Goal: Task Accomplishment & Management: Complete application form

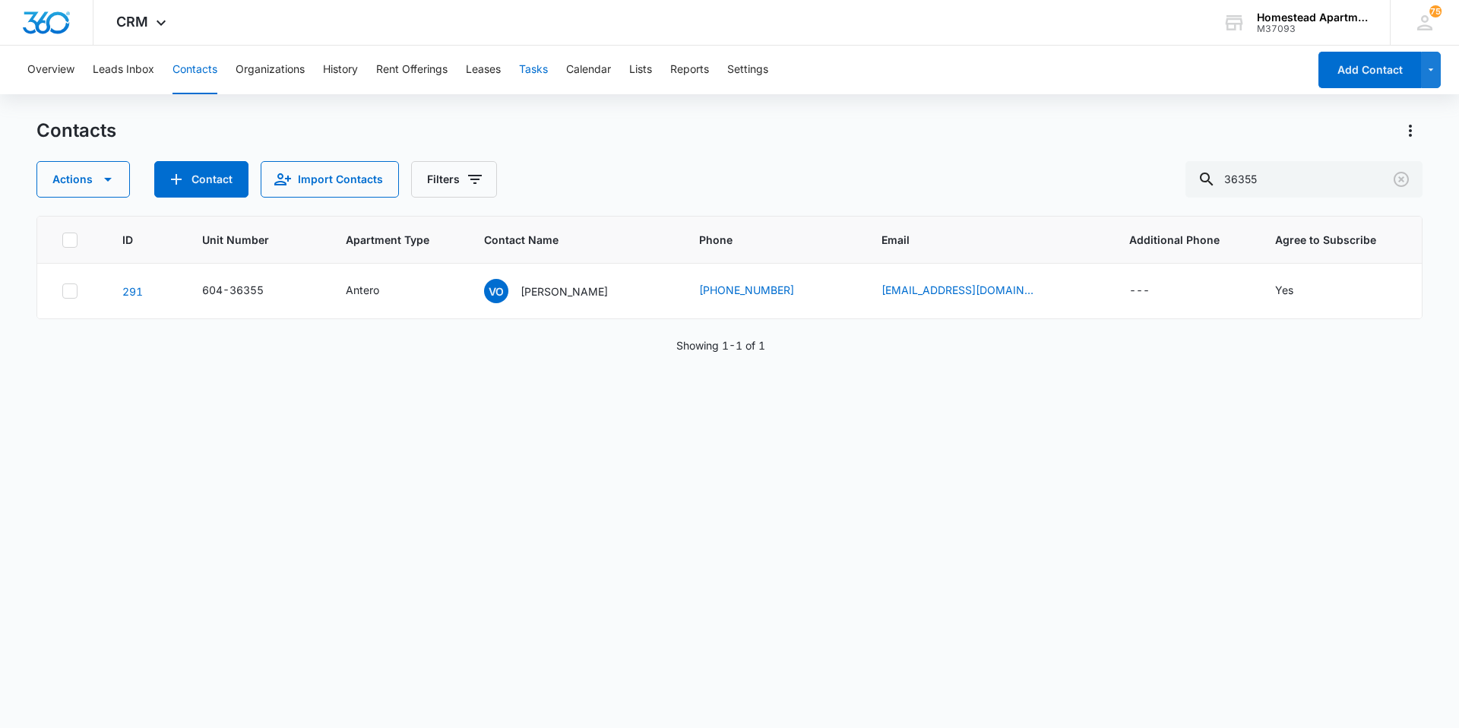
click at [533, 65] on button "Tasks" at bounding box center [533, 70] width 29 height 49
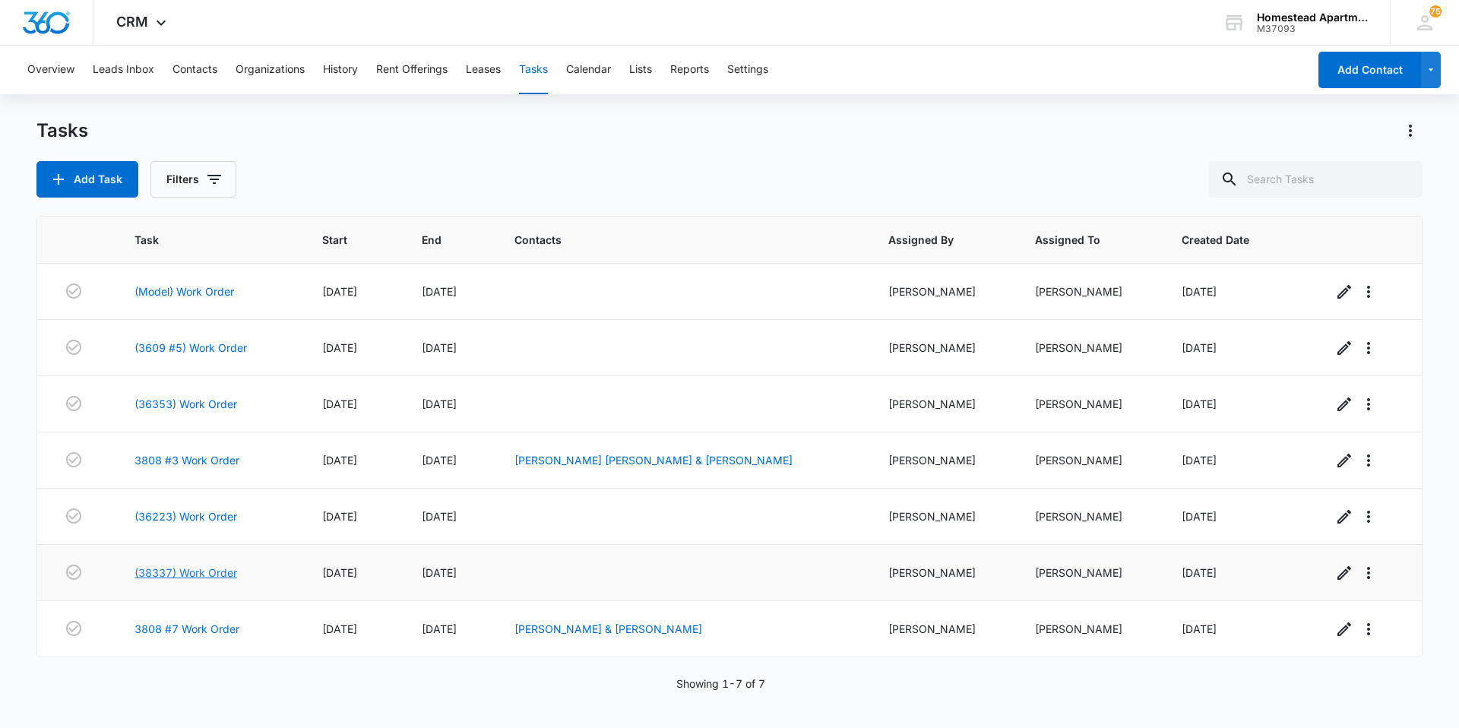
click at [168, 571] on link "(38337) Work Order" at bounding box center [186, 573] width 103 height 16
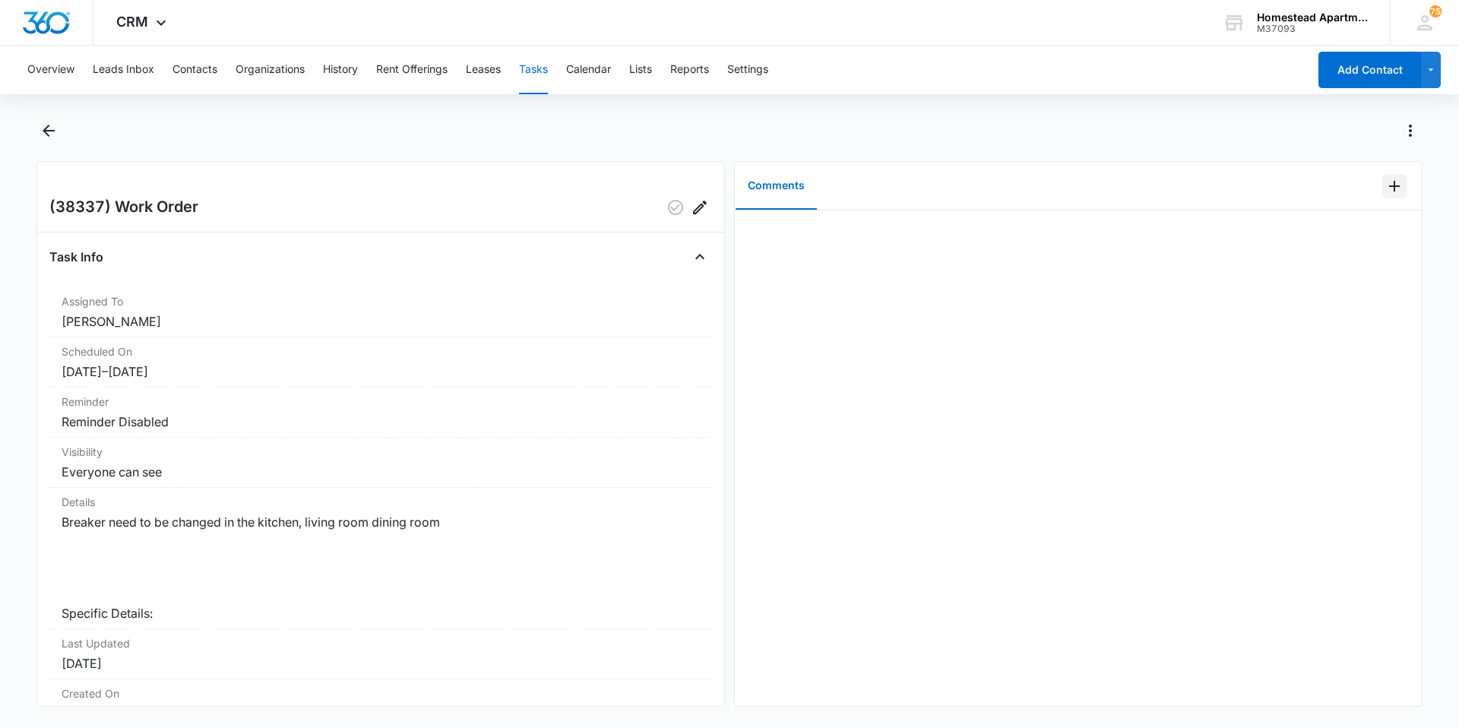
click at [1389, 185] on icon "Add Comment" at bounding box center [1394, 186] width 11 height 11
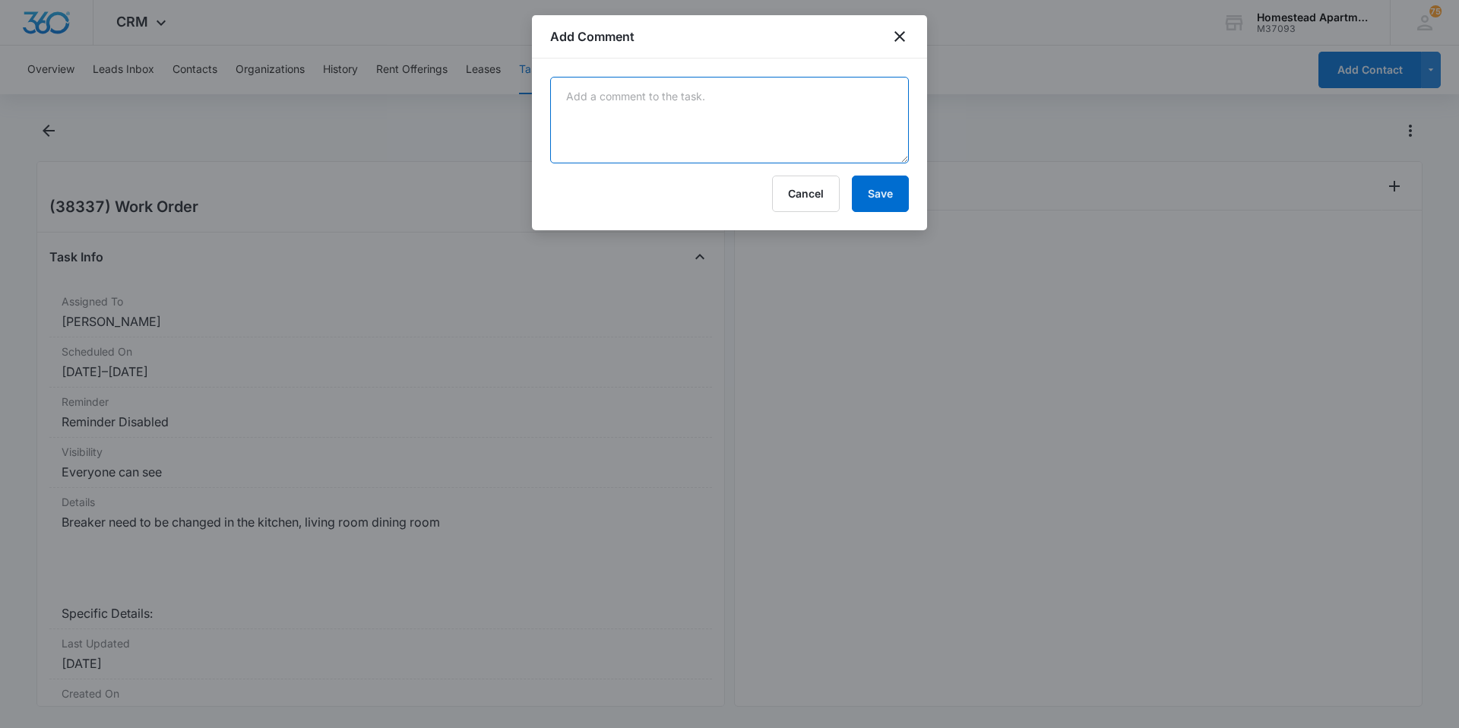
click at [622, 103] on textarea at bounding box center [729, 120] width 359 height 87
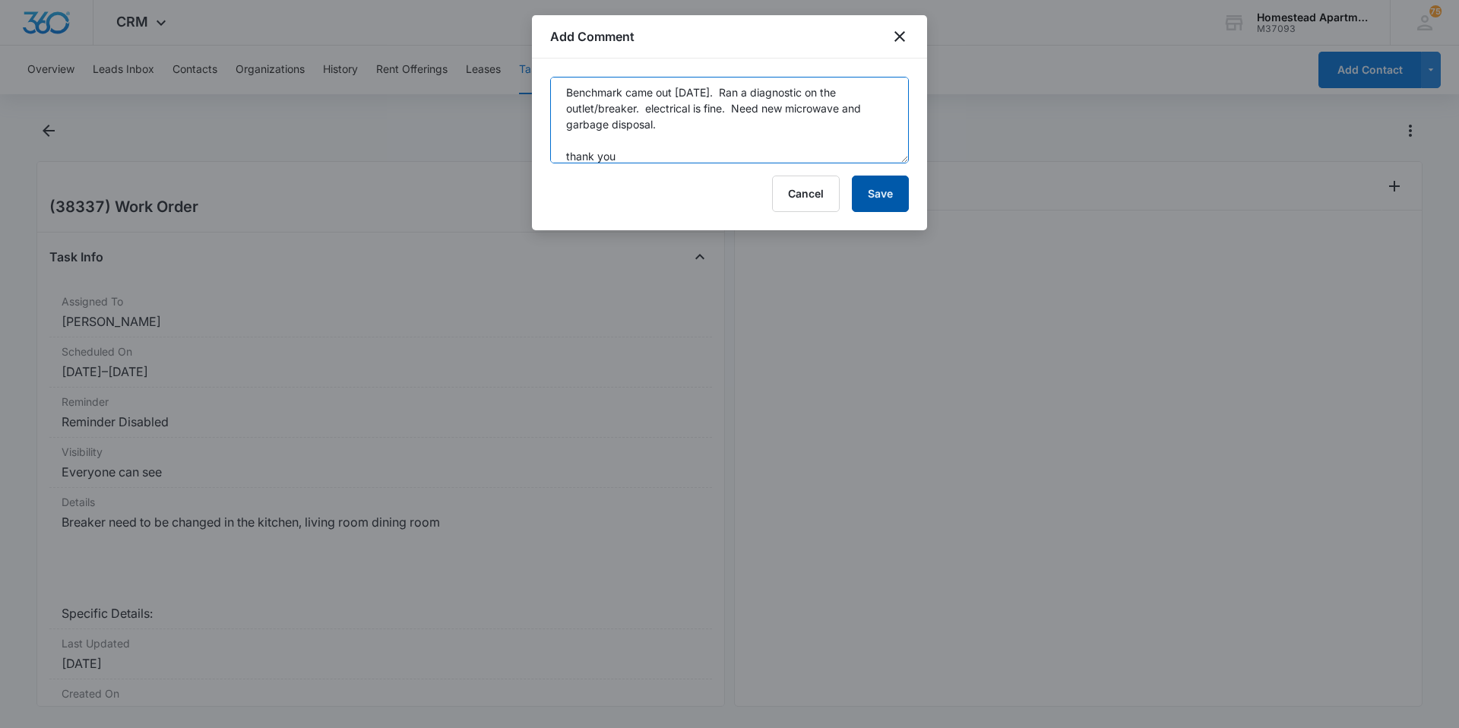
type textarea "Benchmark came out 8/14/2025. Ran a diagnostic on the outlet/breaker. electrica…"
click at [866, 192] on button "Save" at bounding box center [880, 194] width 57 height 36
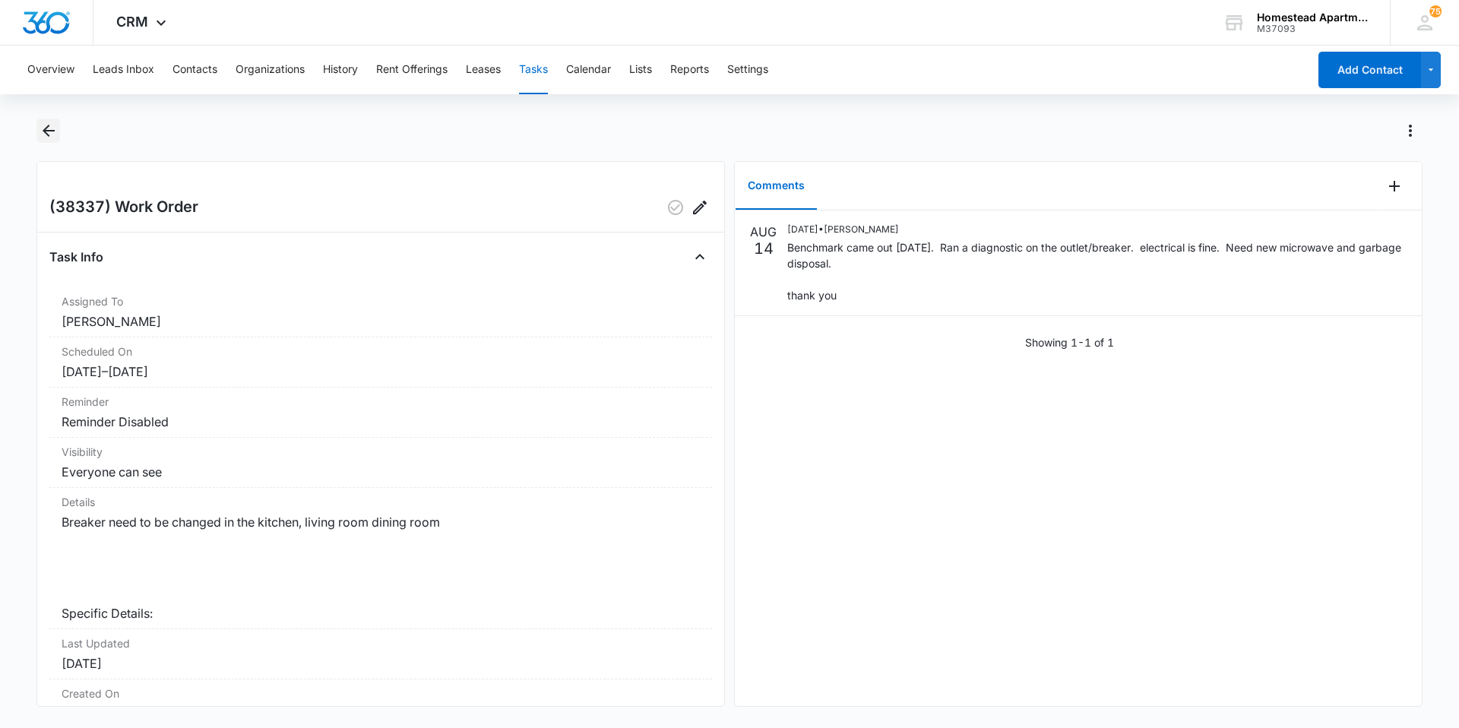
click at [46, 119] on button "Back" at bounding box center [48, 131] width 24 height 24
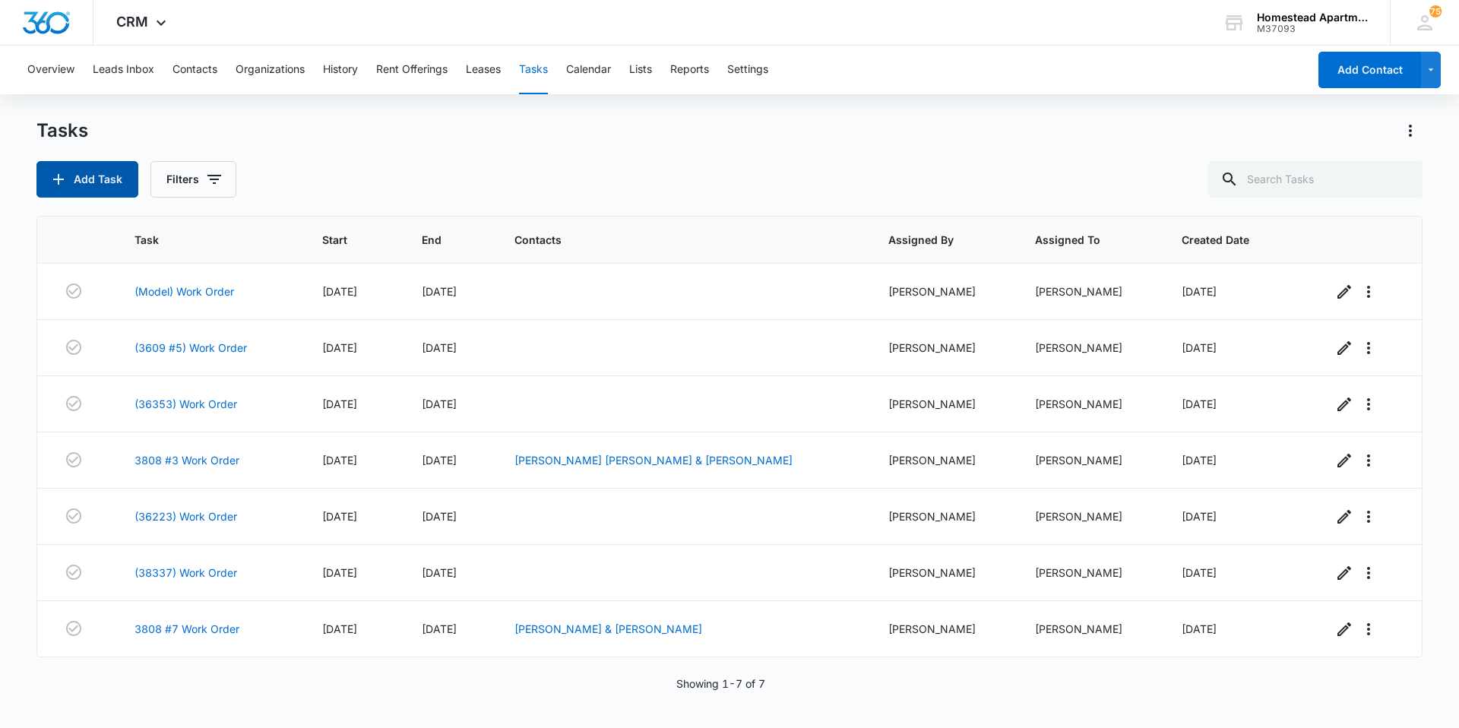
click at [81, 191] on button "Add Task" at bounding box center [87, 179] width 102 height 36
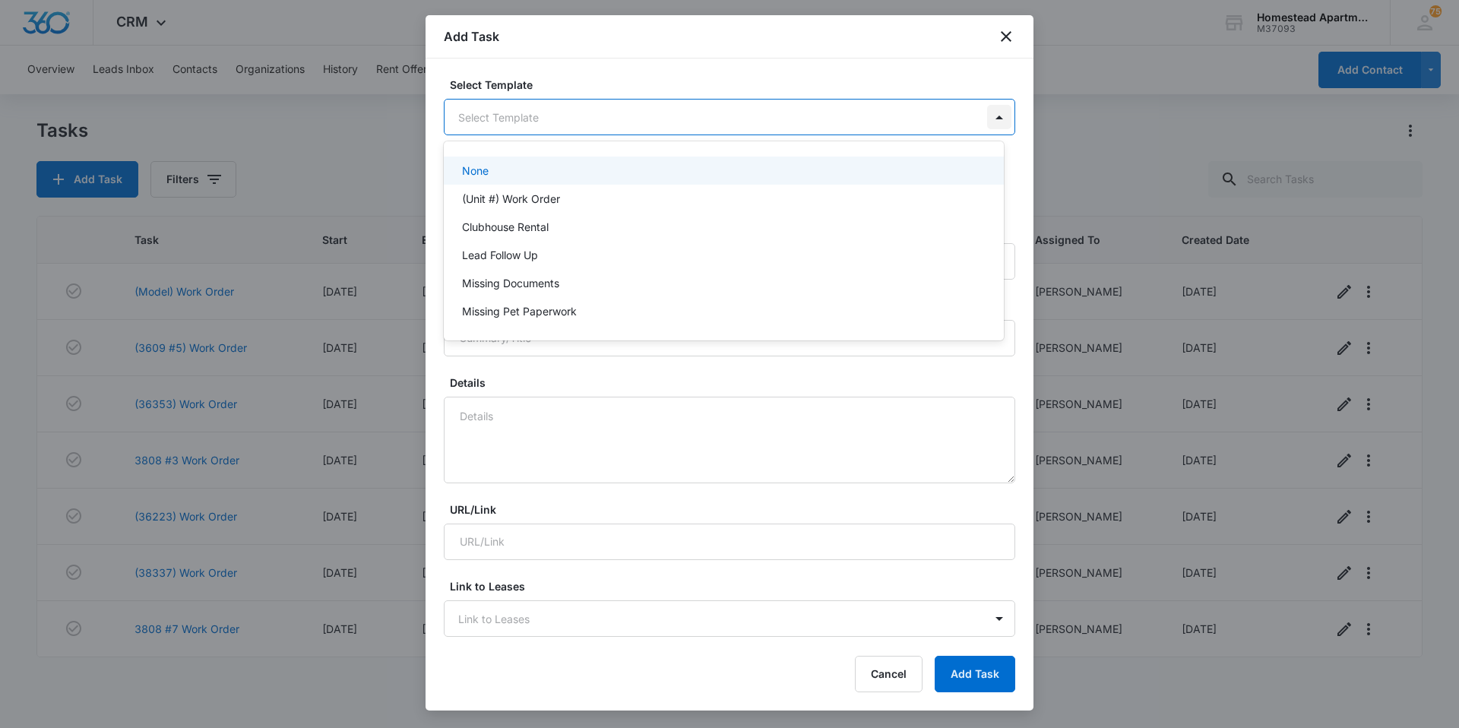
click at [987, 116] on body "CRM Apps Reputation Websites Forms CRM Email Social Content Ads Intelligence Fi…" at bounding box center [729, 364] width 1459 height 728
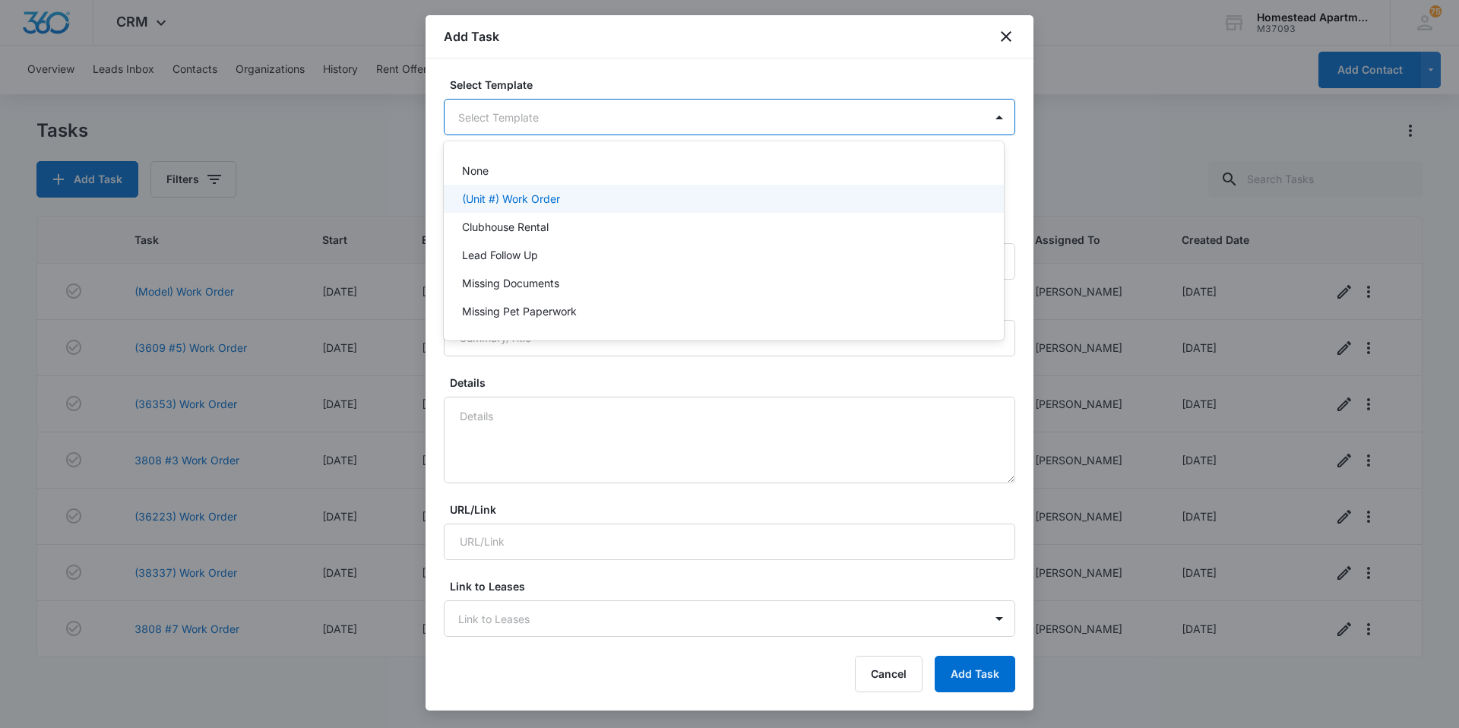
click at [578, 194] on div "(Unit #) Work Order" at bounding box center [722, 199] width 521 height 16
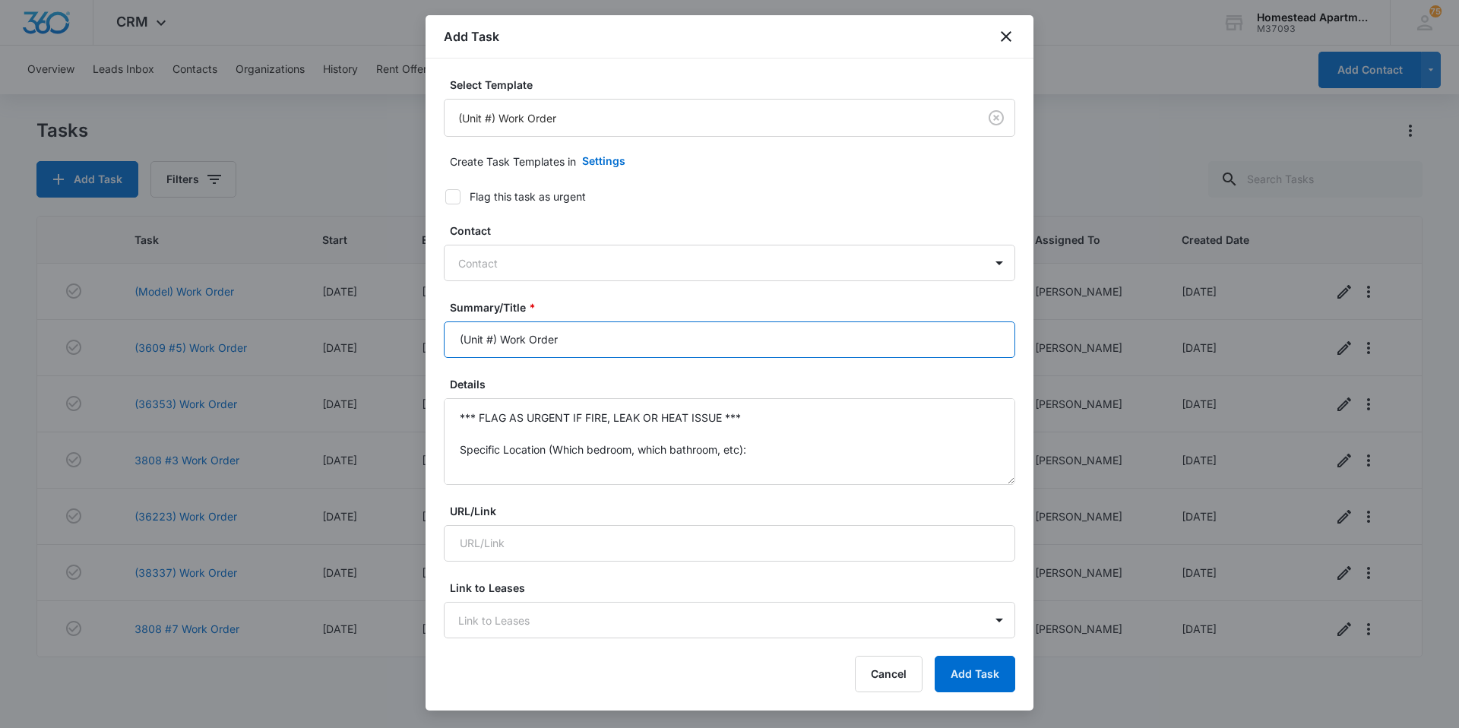
click at [492, 337] on input "(Unit #) Work Order" at bounding box center [730, 339] width 572 height 36
type input "(36265) Work Order"
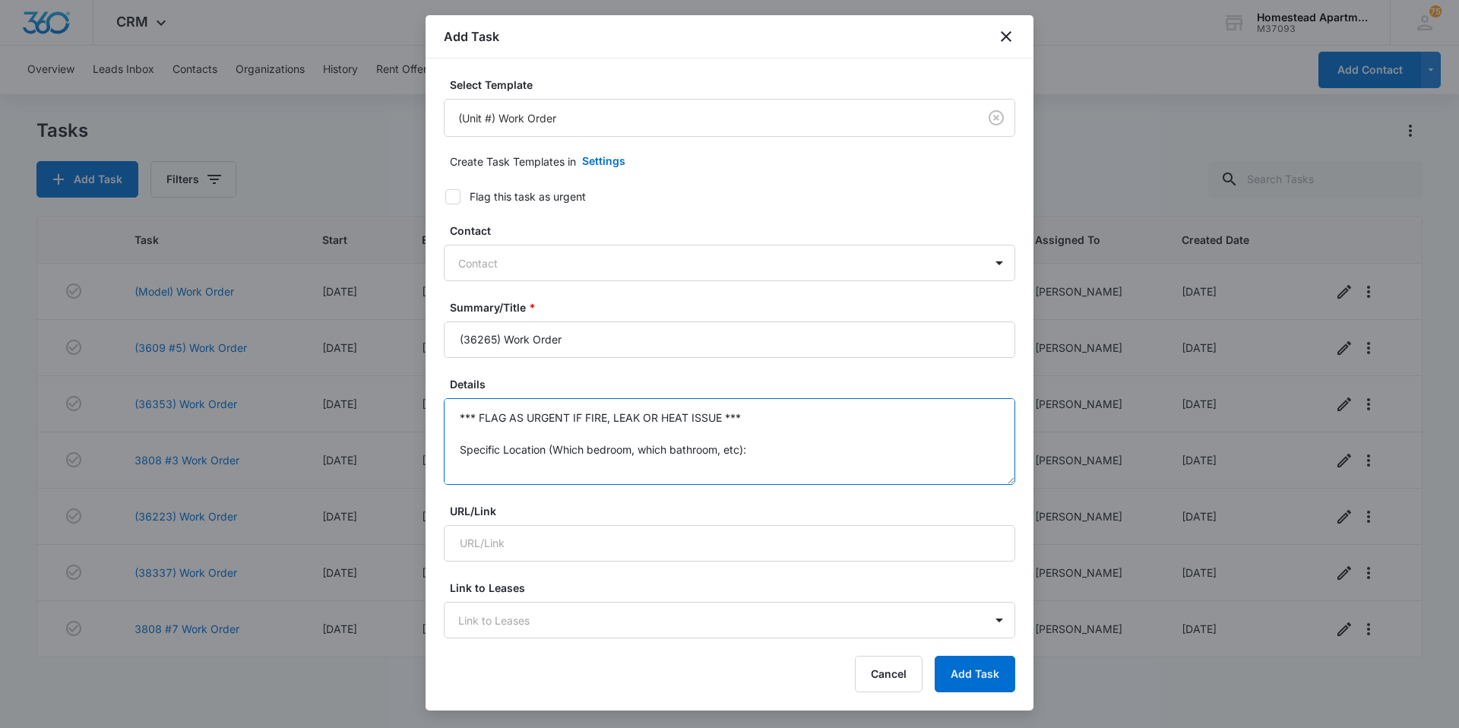
click at [753, 454] on textarea "*** FLAG AS URGENT IF FIRE, LEAK OR HEAT ISSUE *** Specific Location (Which bed…" at bounding box center [730, 441] width 572 height 87
click at [749, 423] on textarea "*** FLAG AS URGENT IF FIRE, LEAK OR HEAT ISSUE *** Specific Details:" at bounding box center [730, 441] width 572 height 87
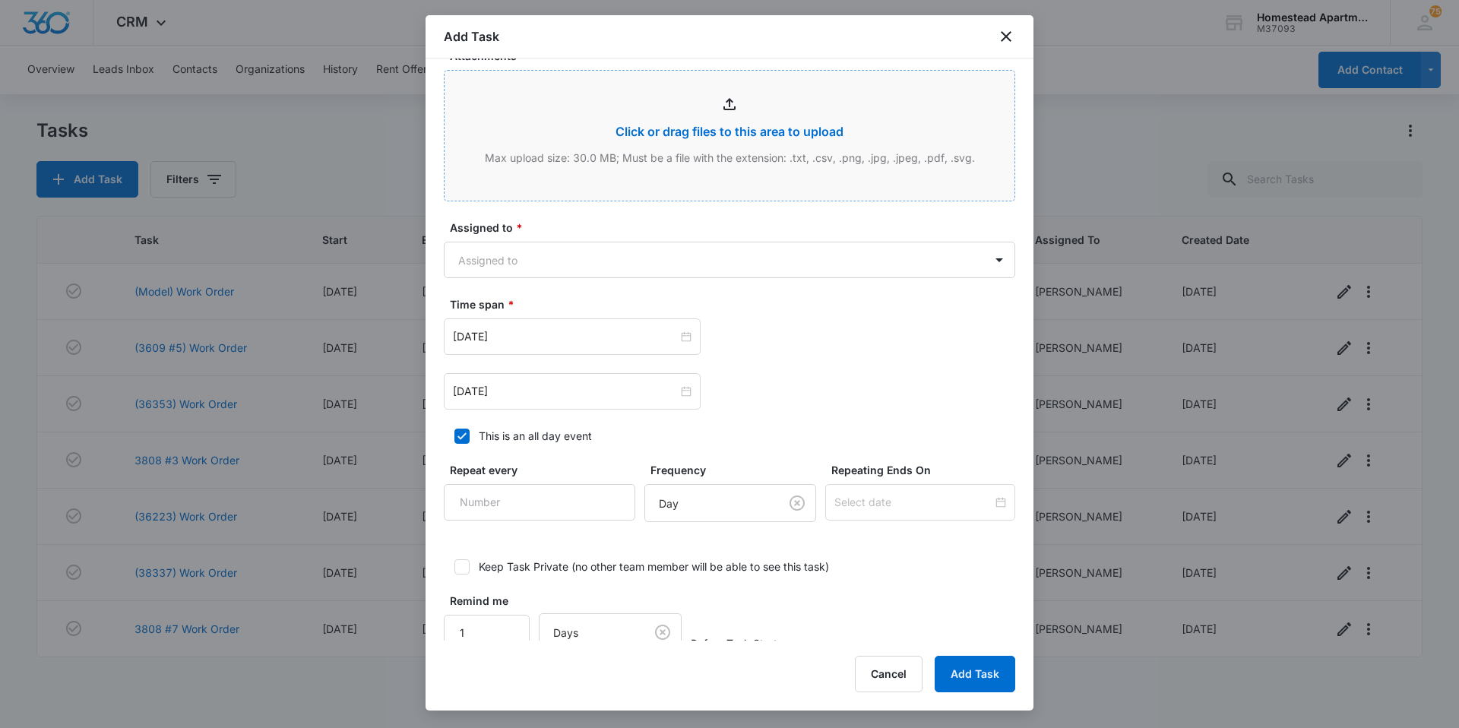
scroll to position [784, 0]
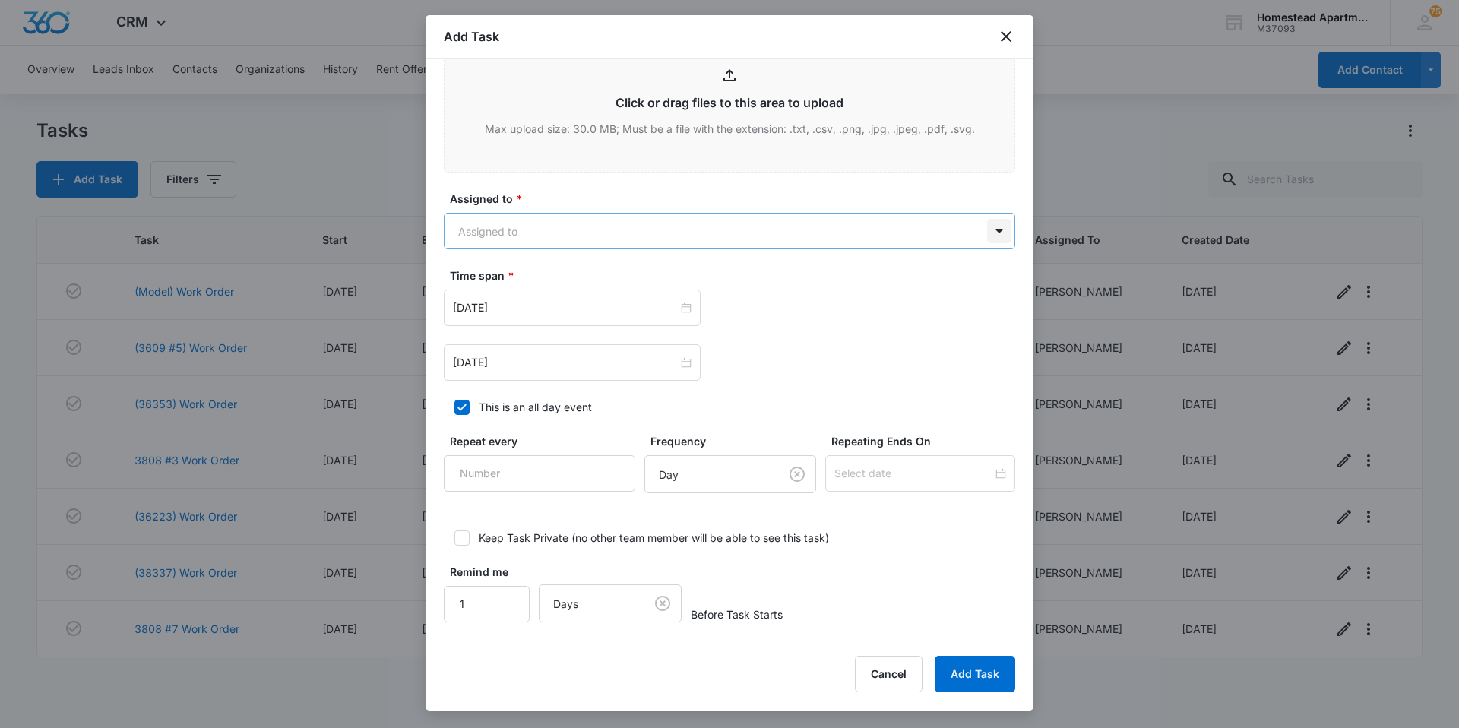
type textarea "the outside breaker needs to be replaced. 3626 #5 has zero power. Benchmark is …"
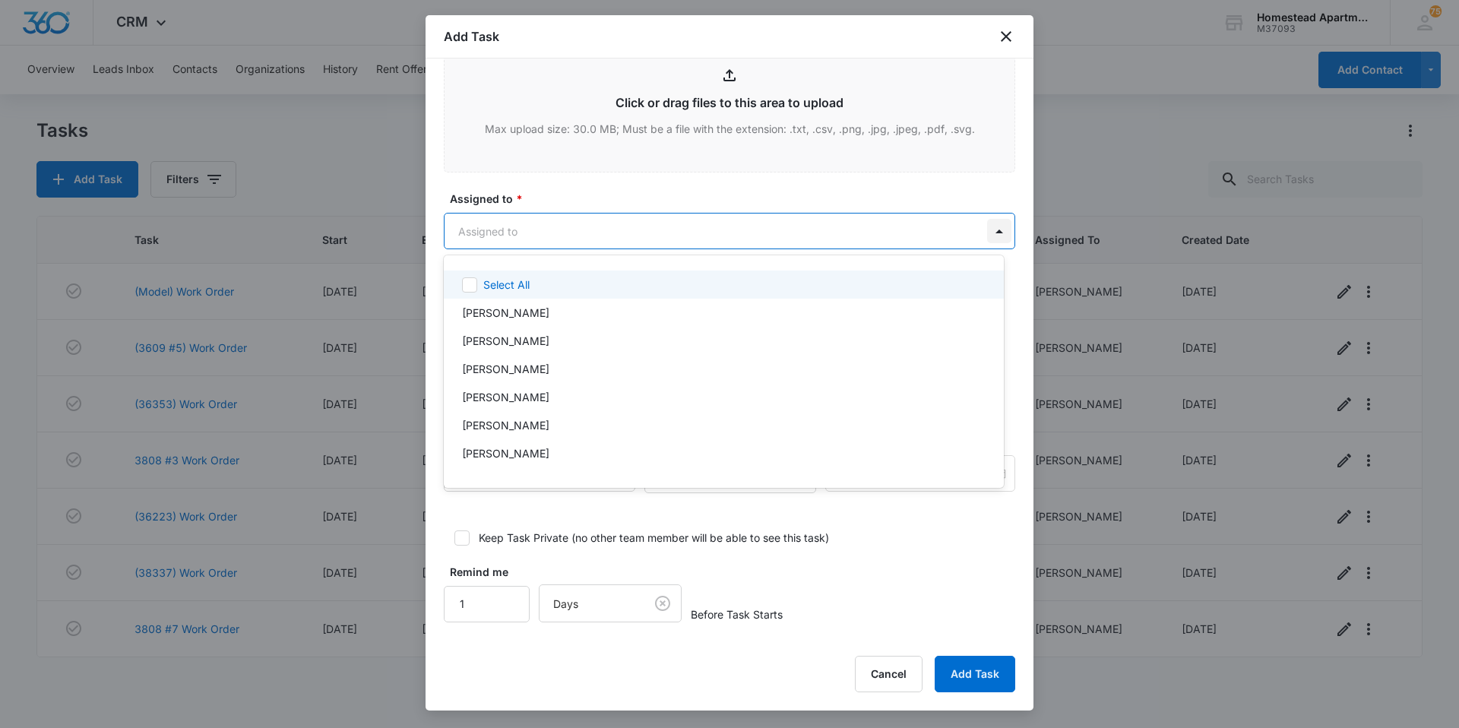
click at [990, 231] on body "CRM Apps Reputation Websites Forms CRM Email Social Content Ads Intelligence Fi…" at bounding box center [729, 364] width 1459 height 728
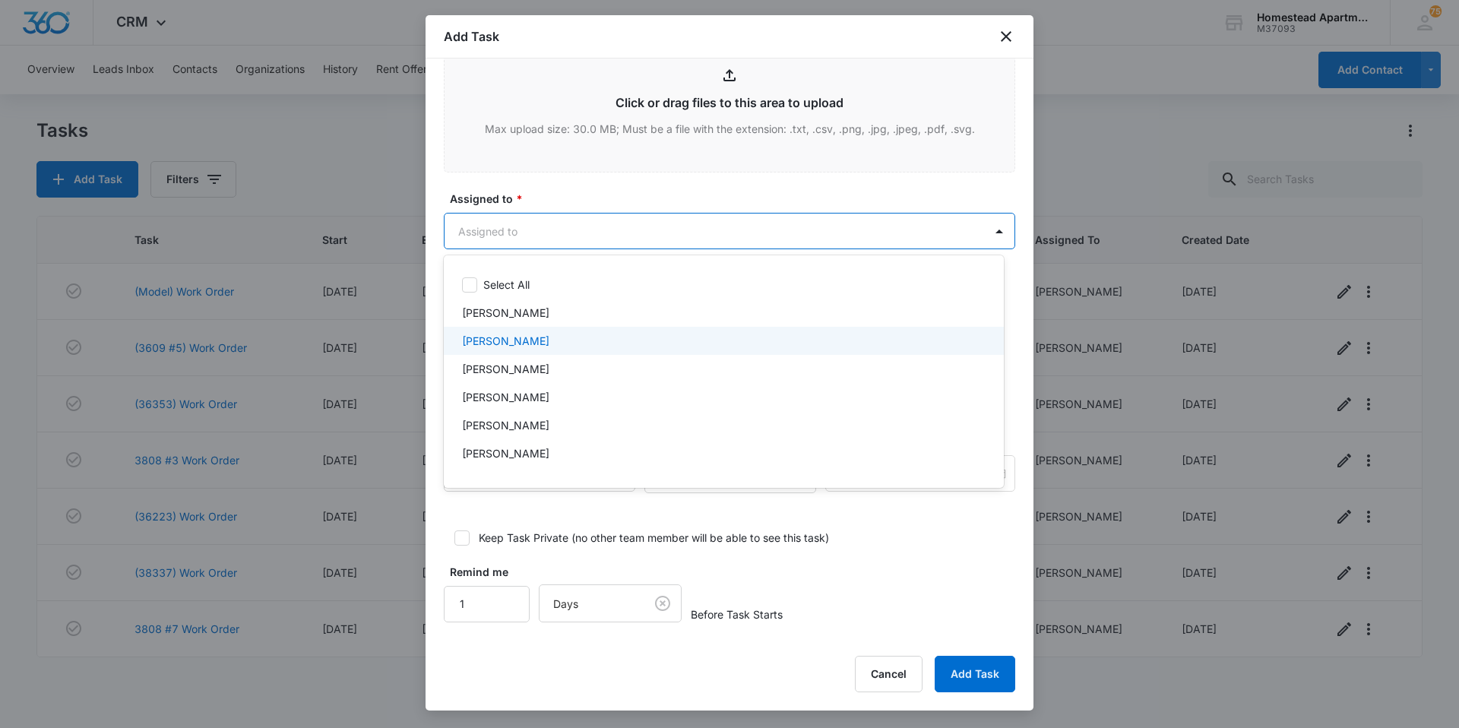
click at [499, 343] on p "[PERSON_NAME]" at bounding box center [505, 341] width 87 height 16
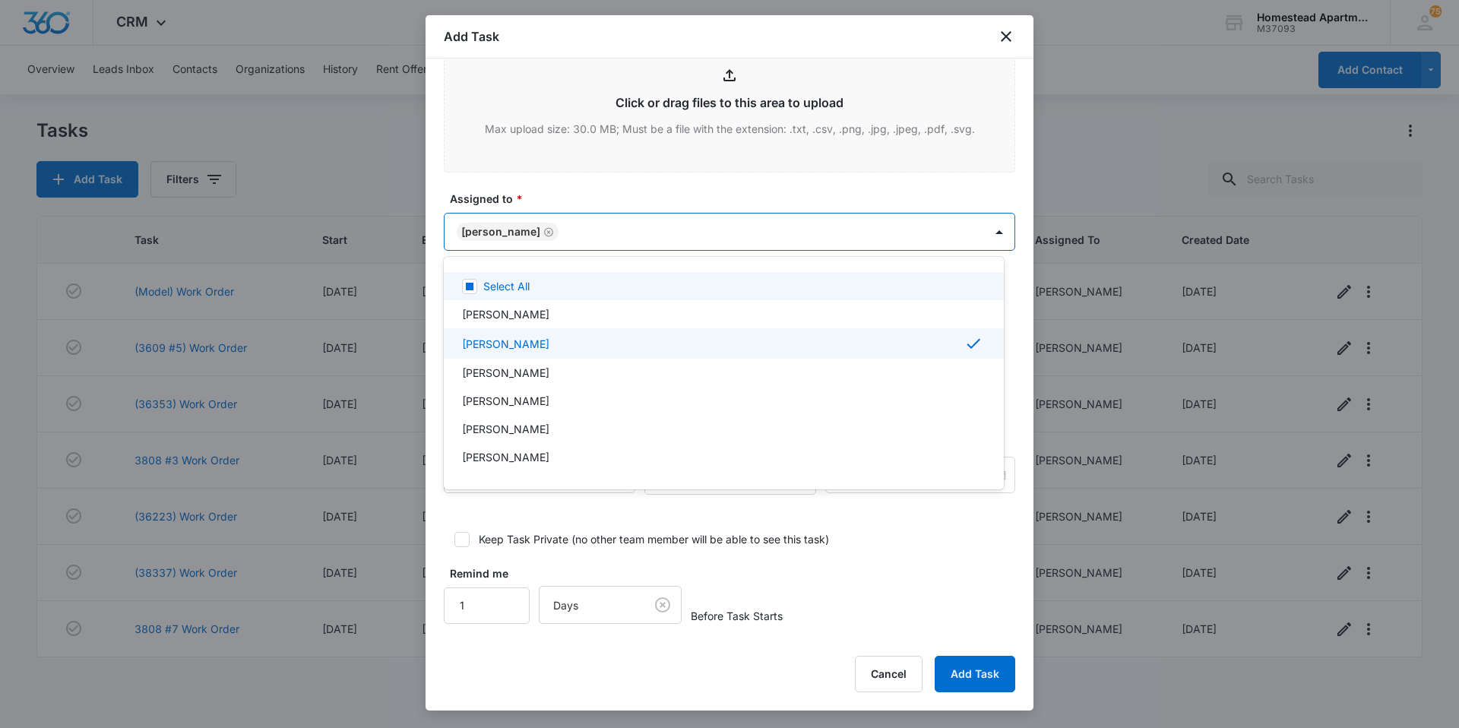
click at [553, 186] on div at bounding box center [729, 364] width 1459 height 728
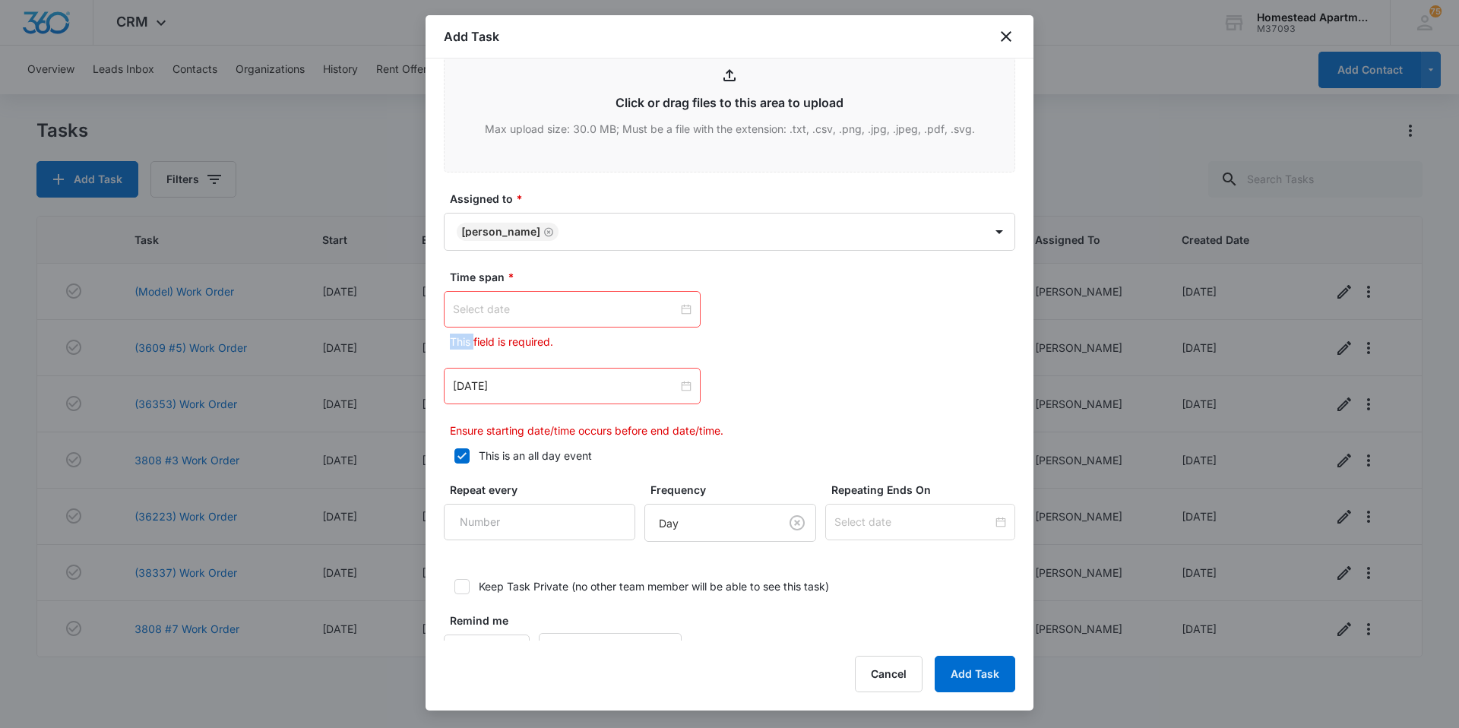
click at [683, 311] on div at bounding box center [572, 309] width 239 height 17
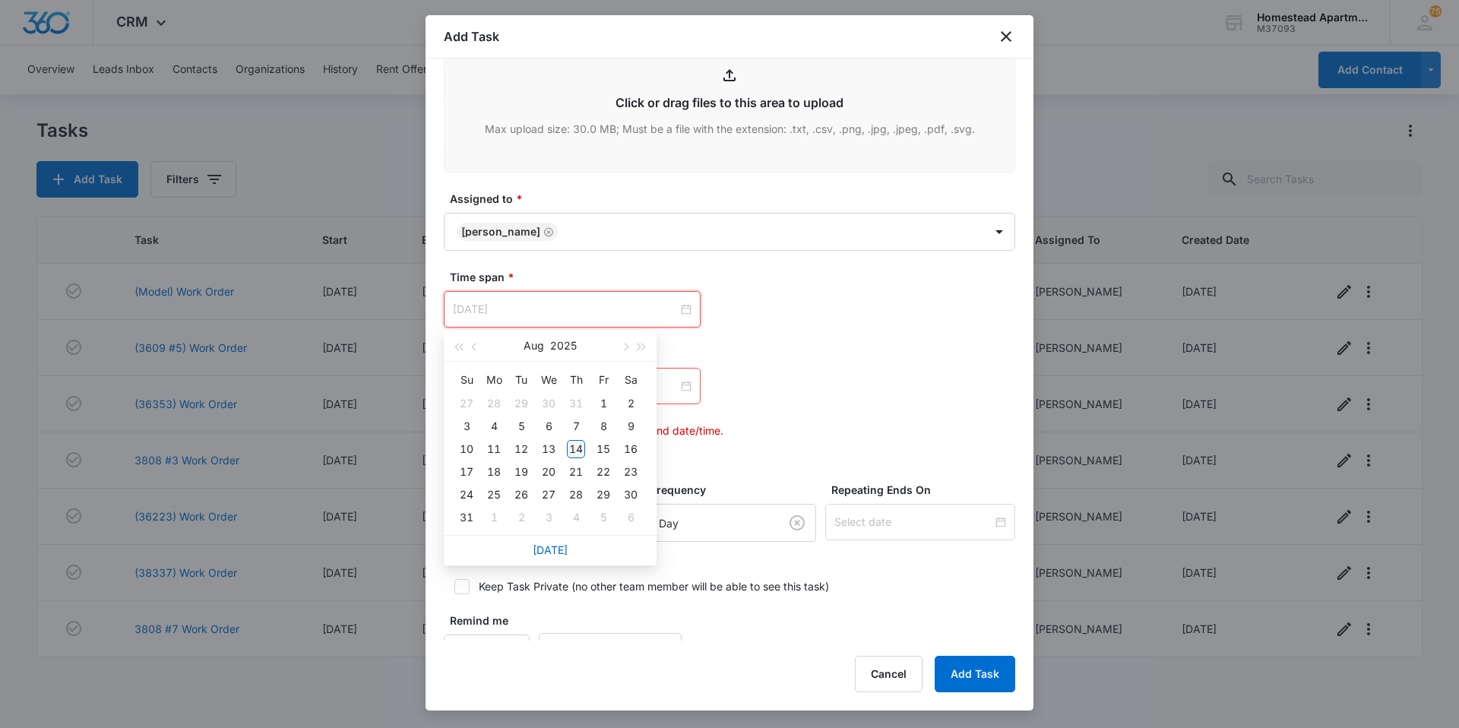
type input "Aug 14, 2025"
click at [578, 439] on td "14" at bounding box center [575, 449] width 27 height 23
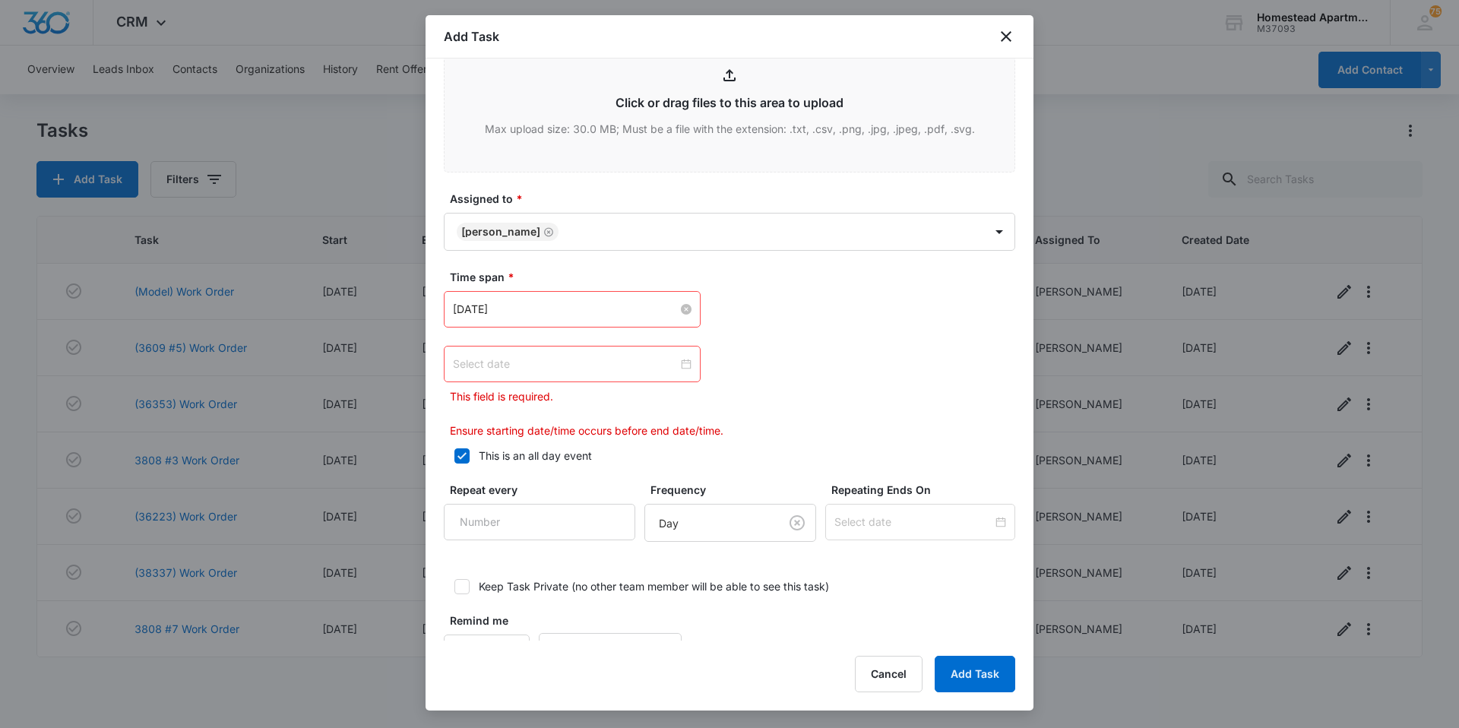
click at [679, 364] on div at bounding box center [572, 364] width 239 height 17
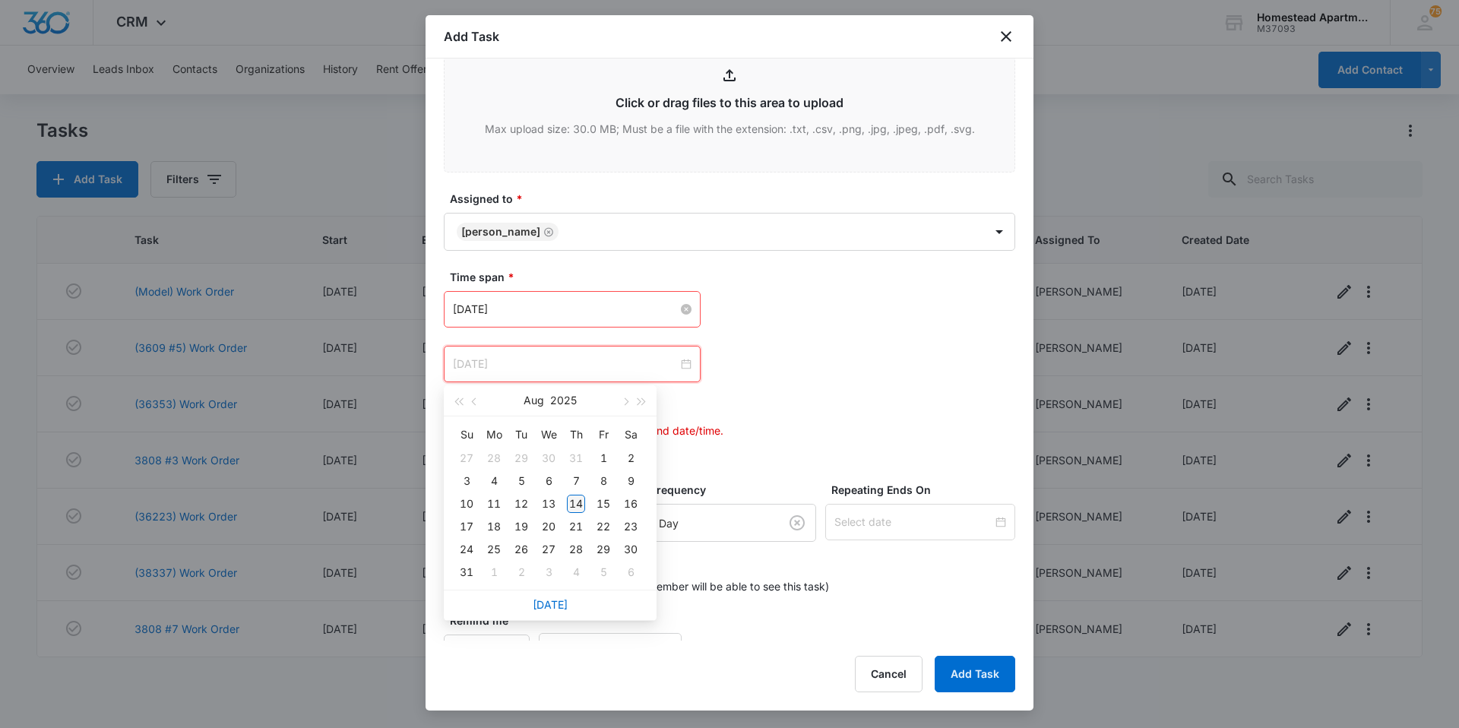
type input "Aug 14, 2025"
click at [582, 505] on div "14" at bounding box center [576, 504] width 18 height 18
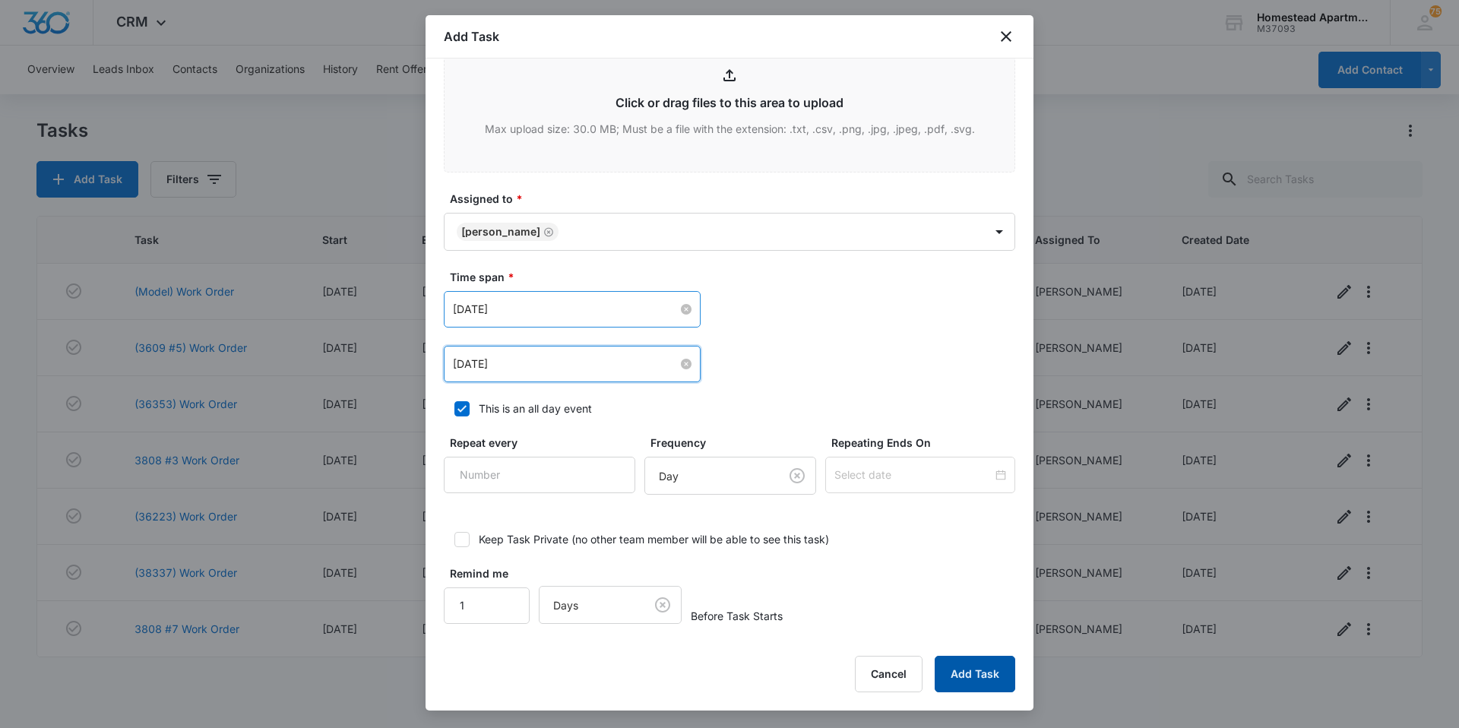
click at [959, 678] on button "Add Task" at bounding box center [975, 674] width 81 height 36
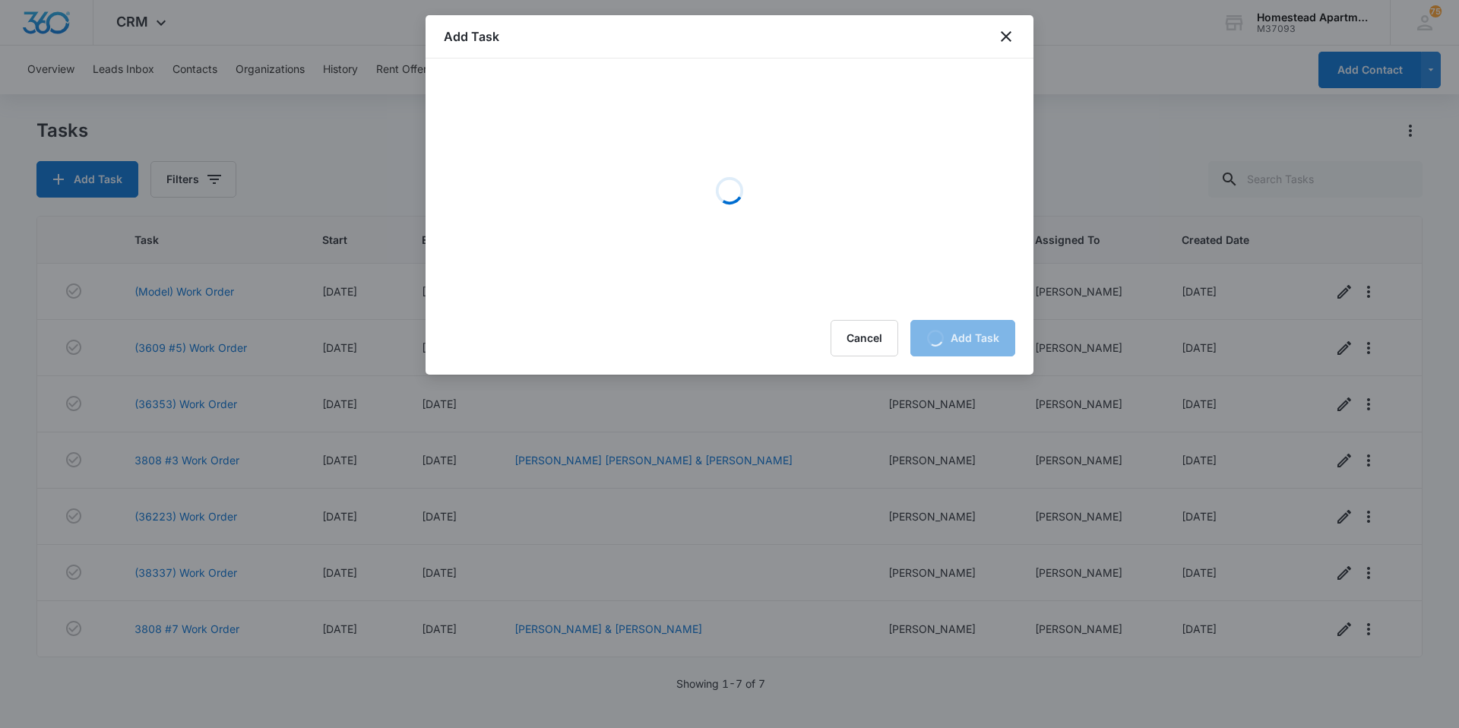
scroll to position [0, 0]
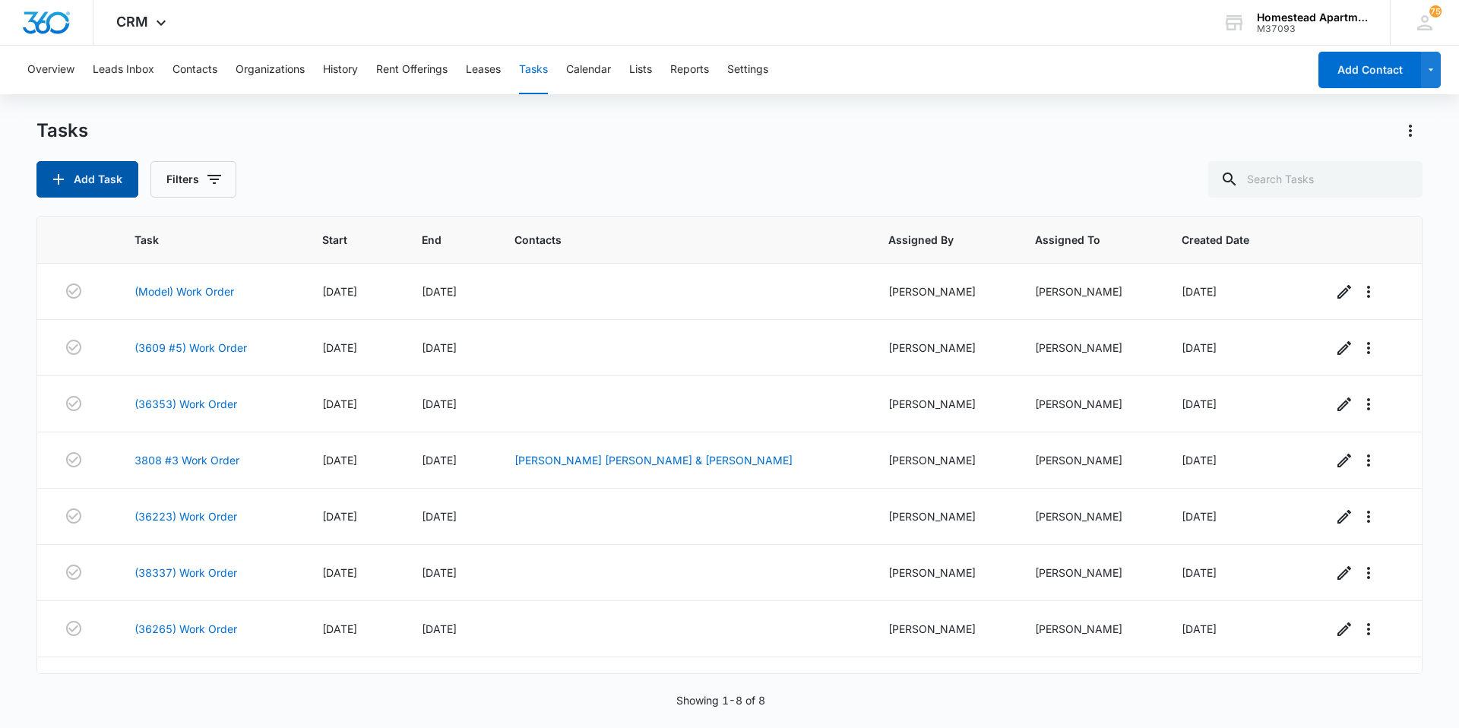
click at [91, 168] on button "Add Task" at bounding box center [87, 179] width 102 height 36
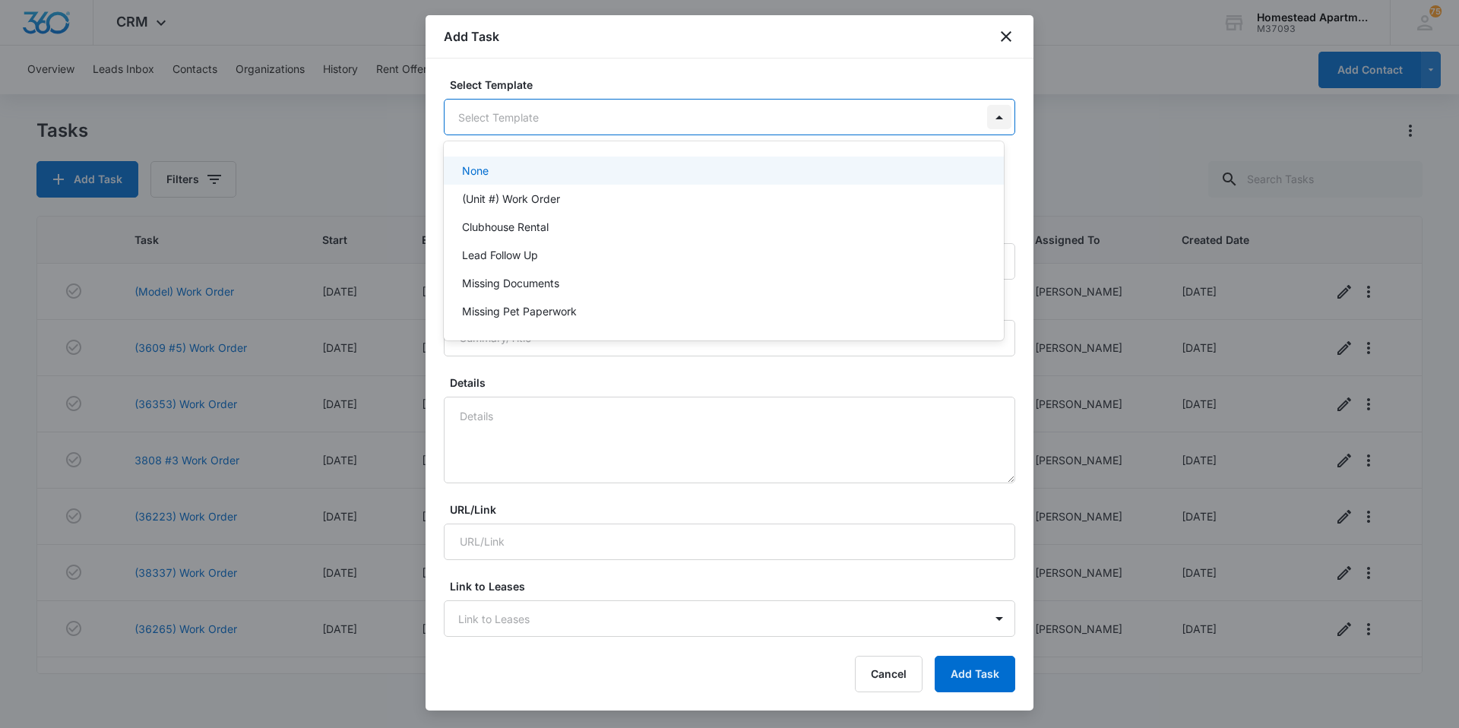
click at [980, 113] on body "CRM Apps Reputation Websites Forms CRM Email Social Content Ads Intelligence Fi…" at bounding box center [729, 364] width 1459 height 728
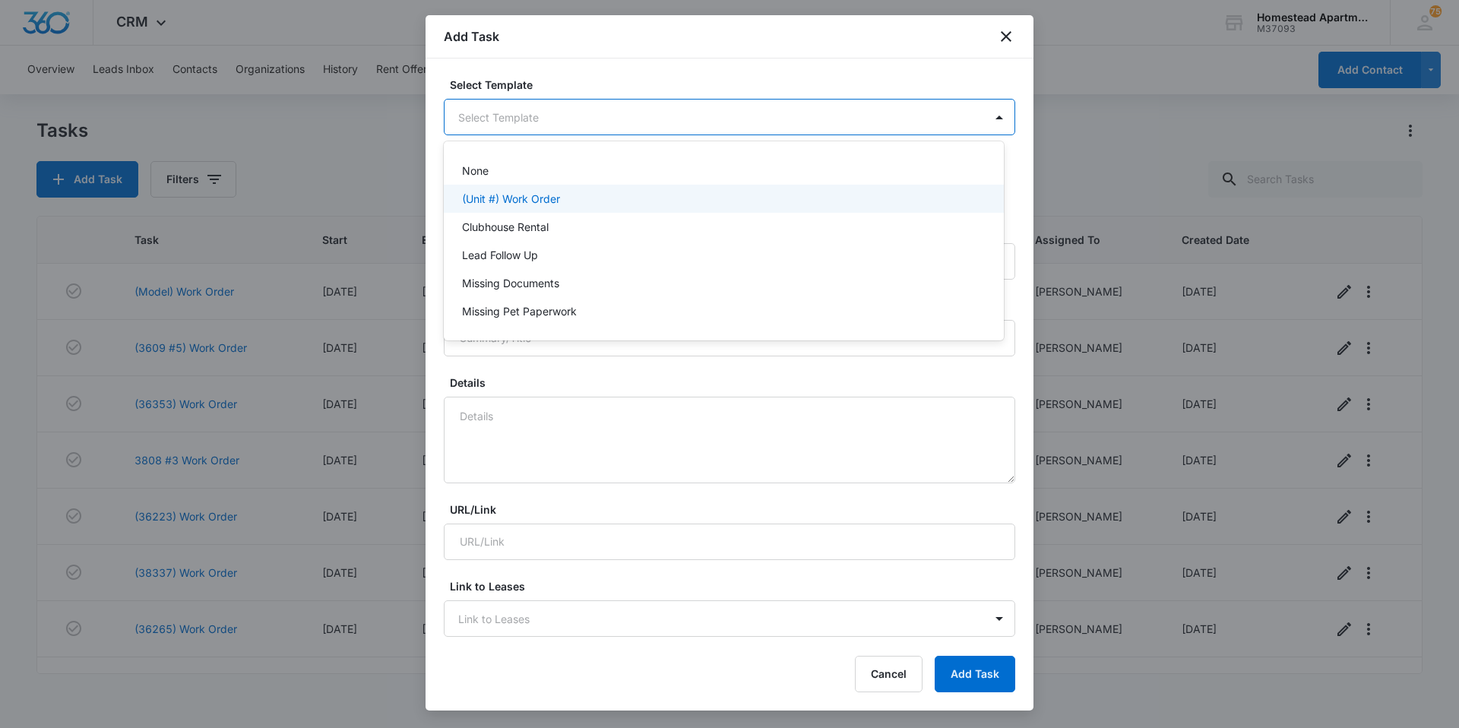
click at [527, 201] on p "(Unit #) Work Order" at bounding box center [511, 199] width 98 height 16
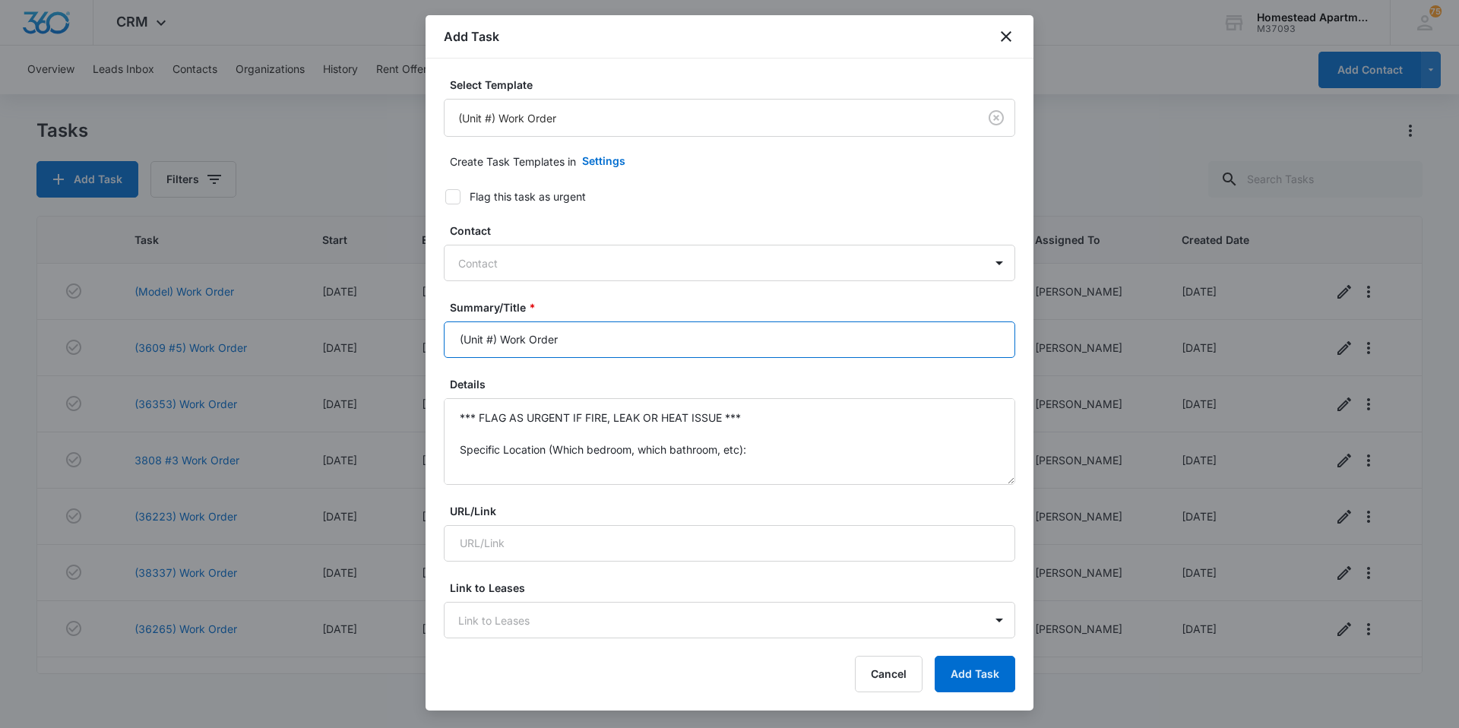
click at [494, 338] on input "(Unit #) Work Order" at bounding box center [730, 339] width 572 height 36
type input "(36242) Work Order"
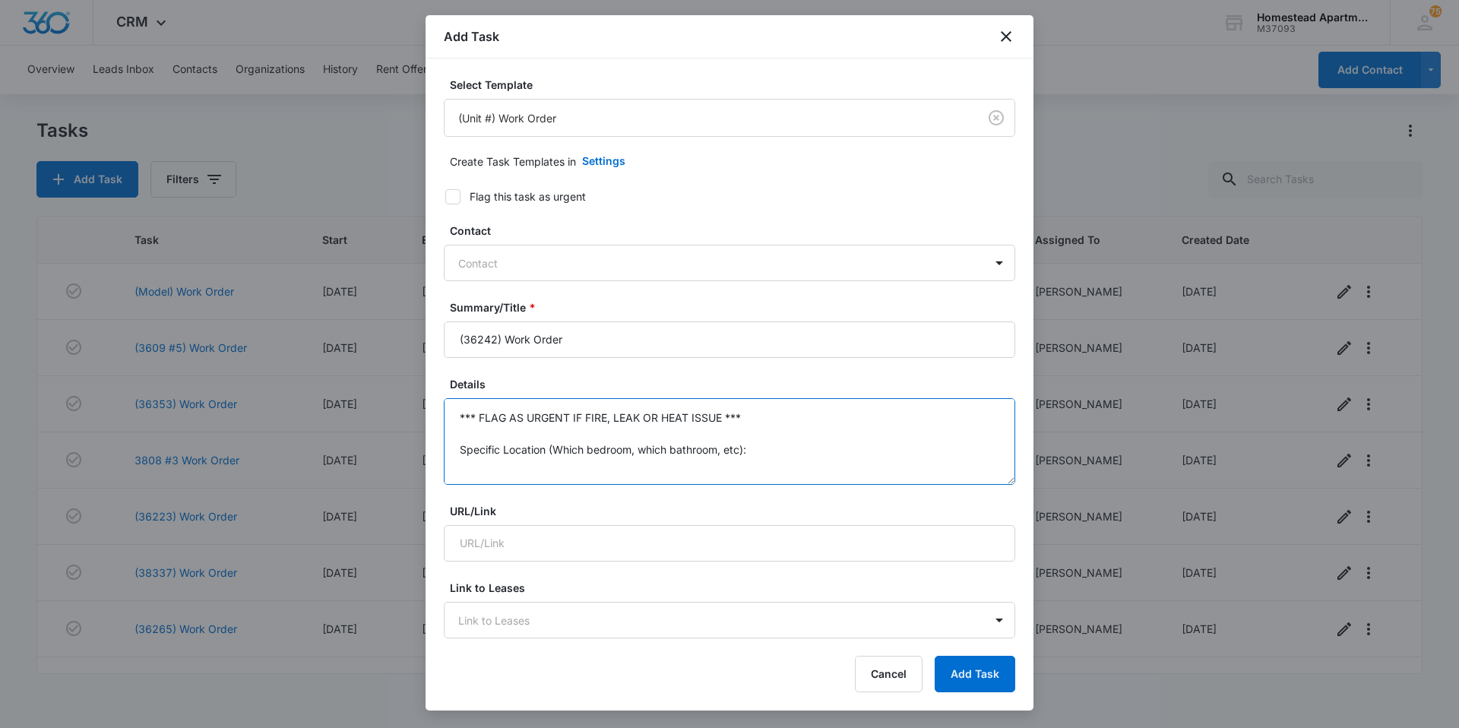
click at [767, 449] on textarea "*** FLAG AS URGENT IF FIRE, LEAK OR HEAT ISSUE *** Specific Location (Which bed…" at bounding box center [730, 441] width 572 height 87
click at [761, 413] on textarea "*** FLAG AS URGENT IF FIRE, LEAK OR HEAT ISSUE *** Specific Details:" at bounding box center [730, 441] width 572 height 87
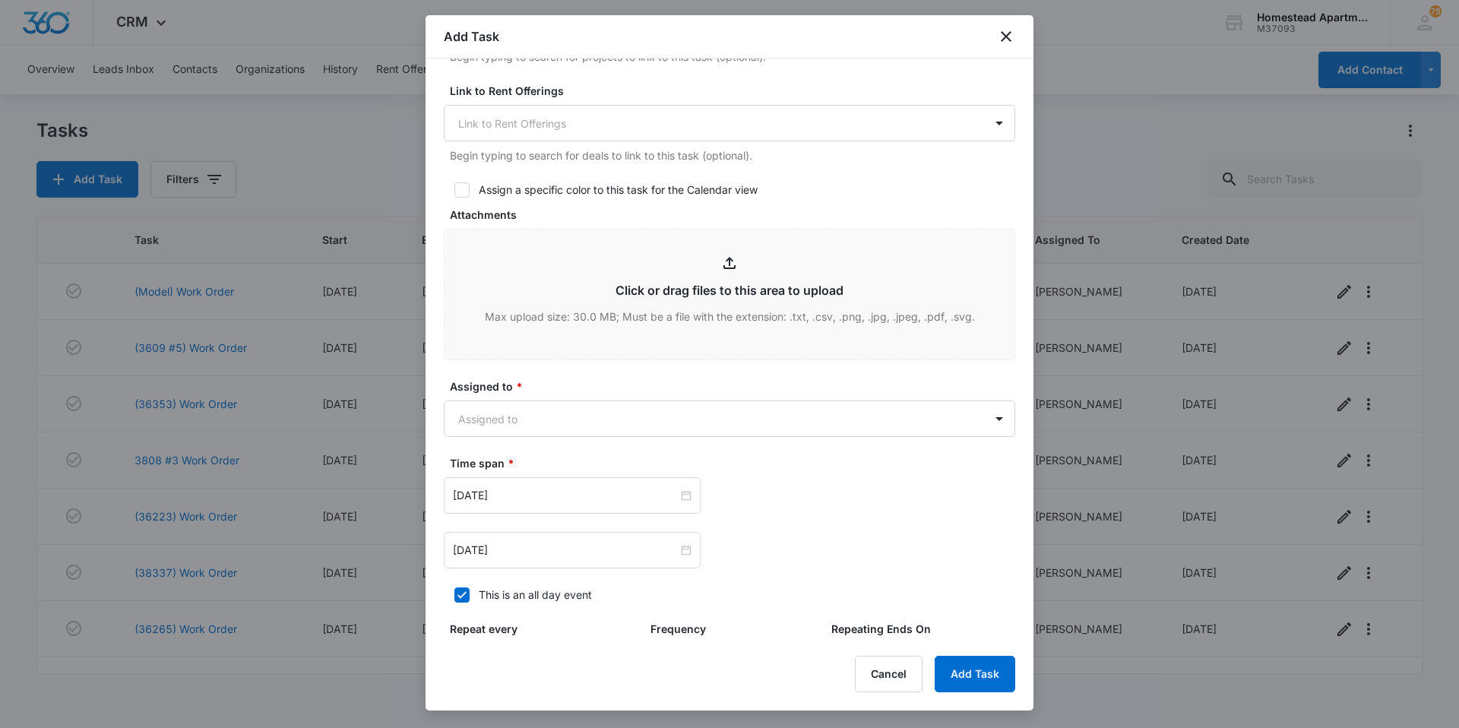
scroll to position [760, 0]
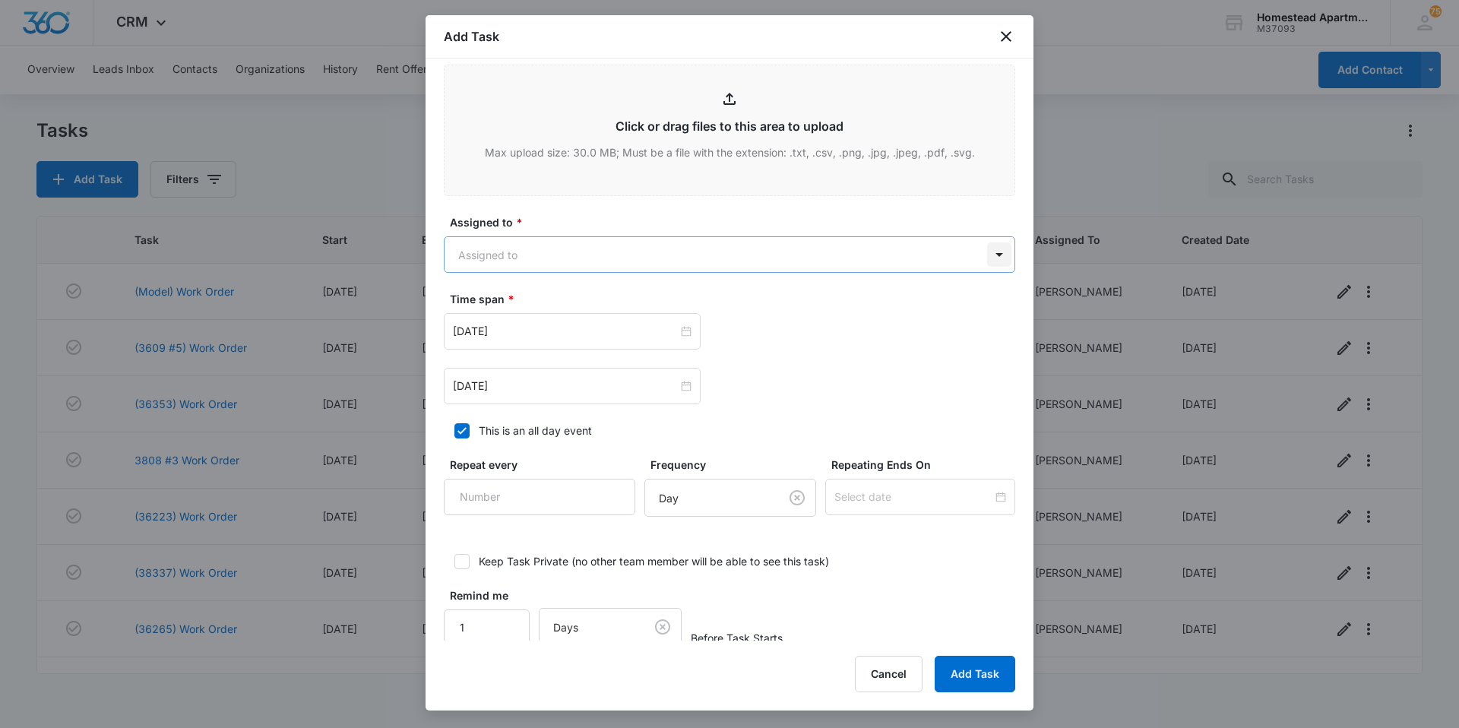
type textarea "Smoke alarms need to be replaced. Specific Details:"
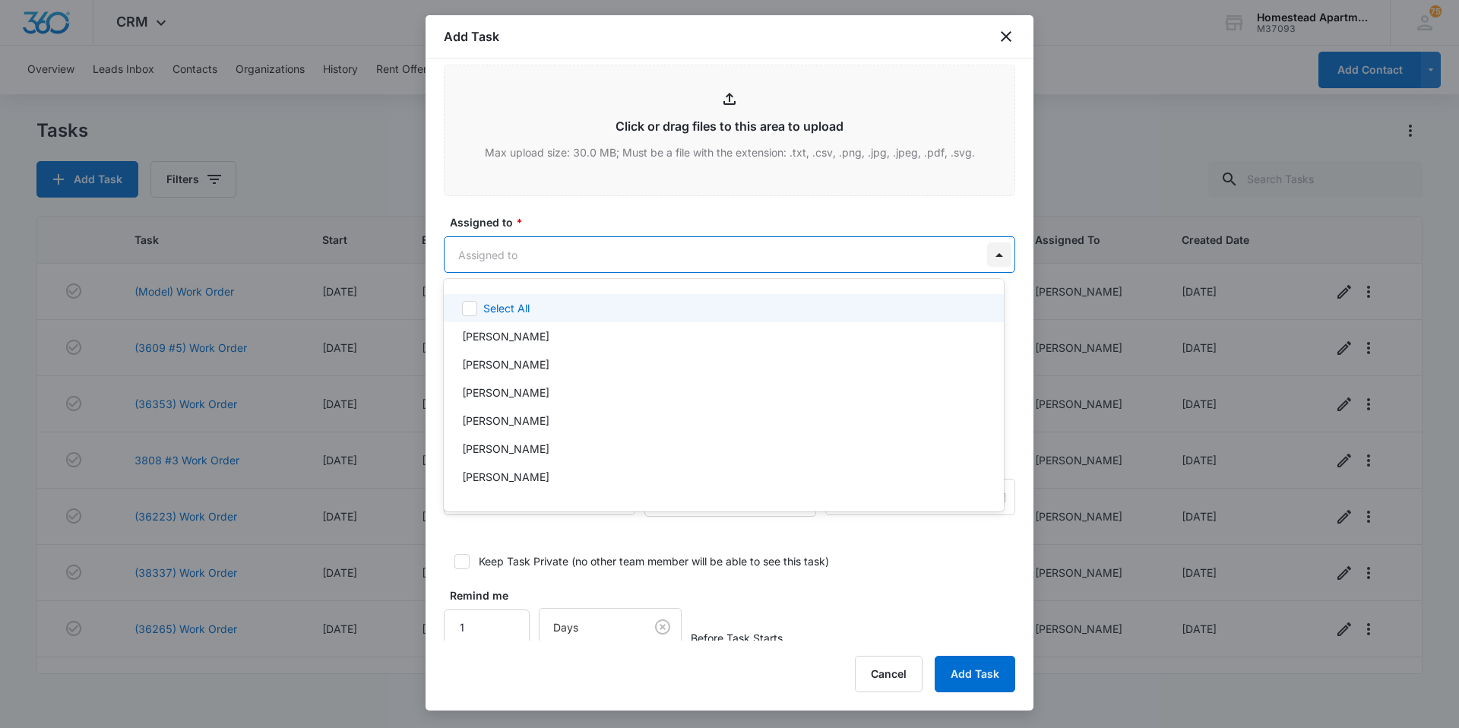
click at [993, 255] on body "CRM Apps Reputation Websites Forms CRM Email Social Content Ads Intelligence Fi…" at bounding box center [729, 364] width 1459 height 728
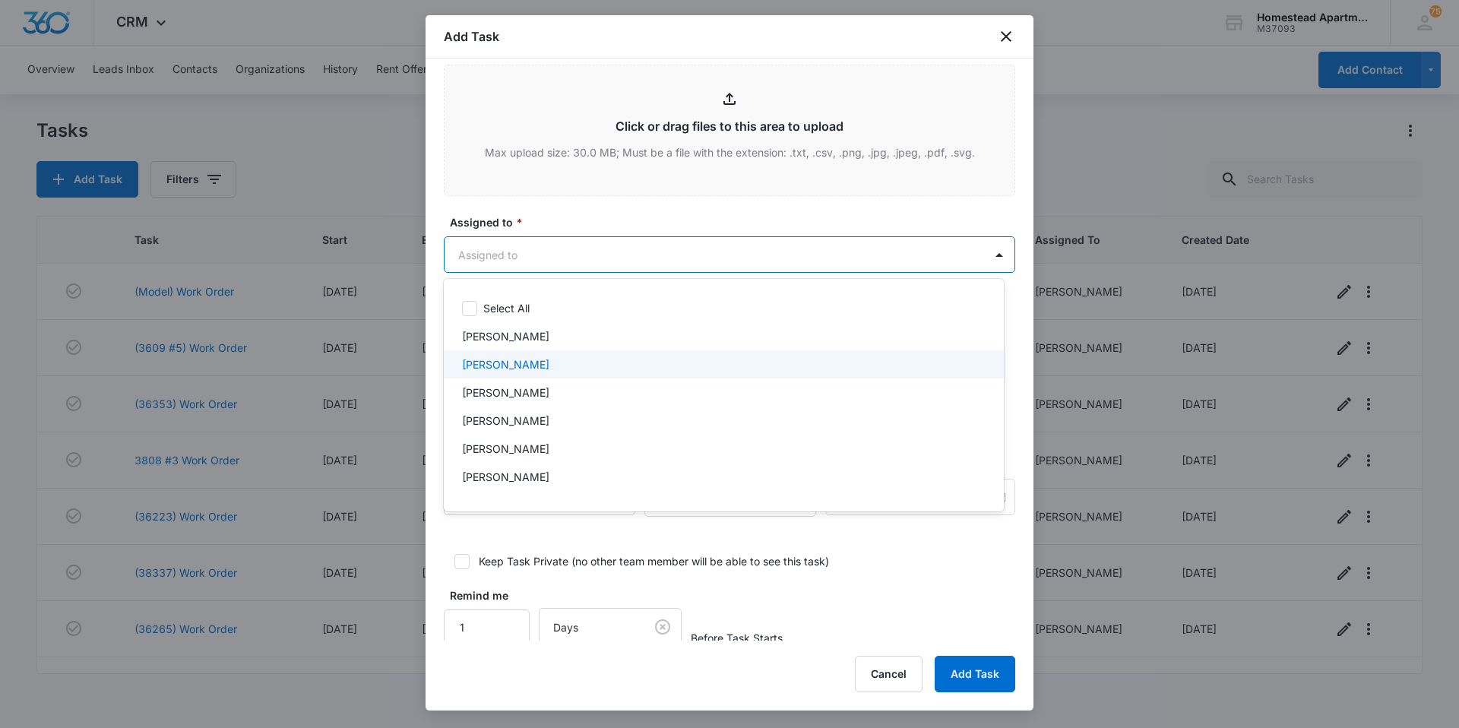
click at [526, 366] on p "[PERSON_NAME]" at bounding box center [505, 364] width 87 height 16
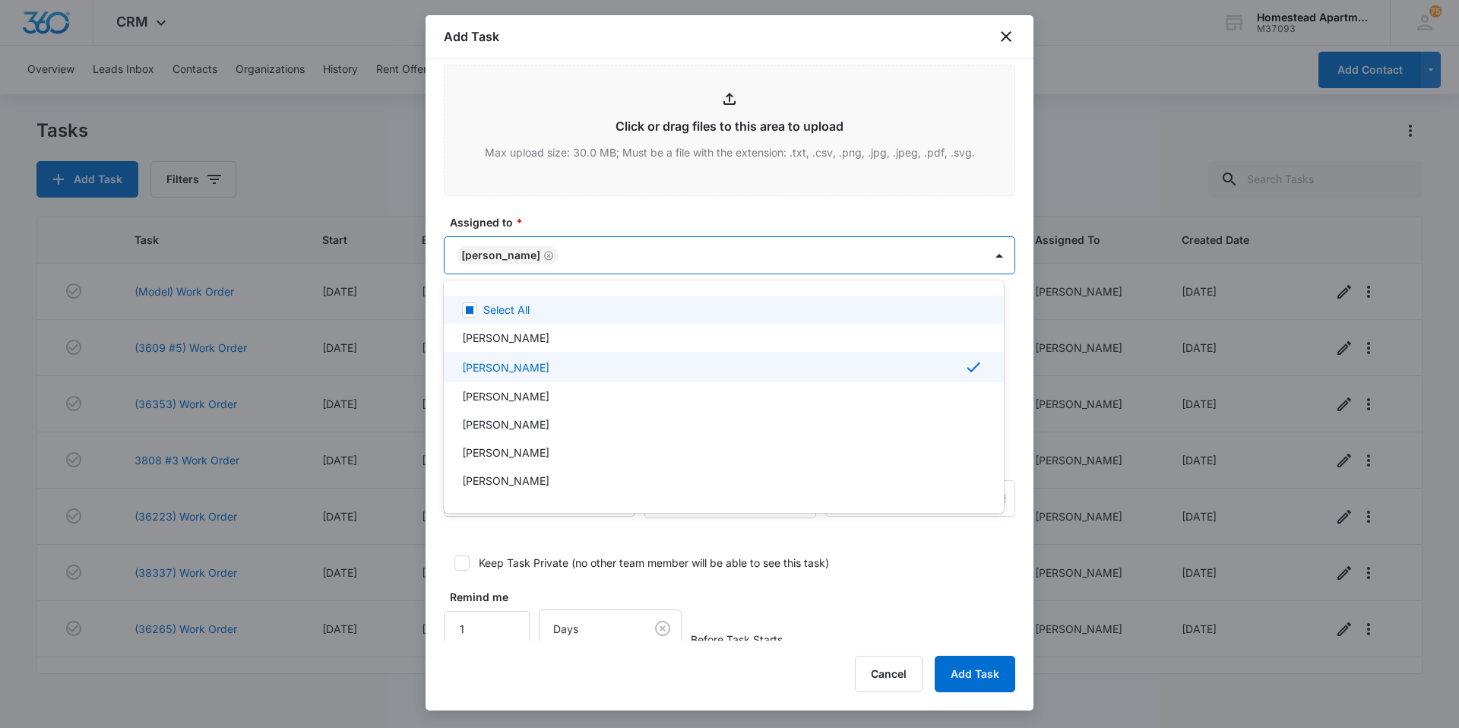
click at [639, 210] on div at bounding box center [729, 364] width 1459 height 728
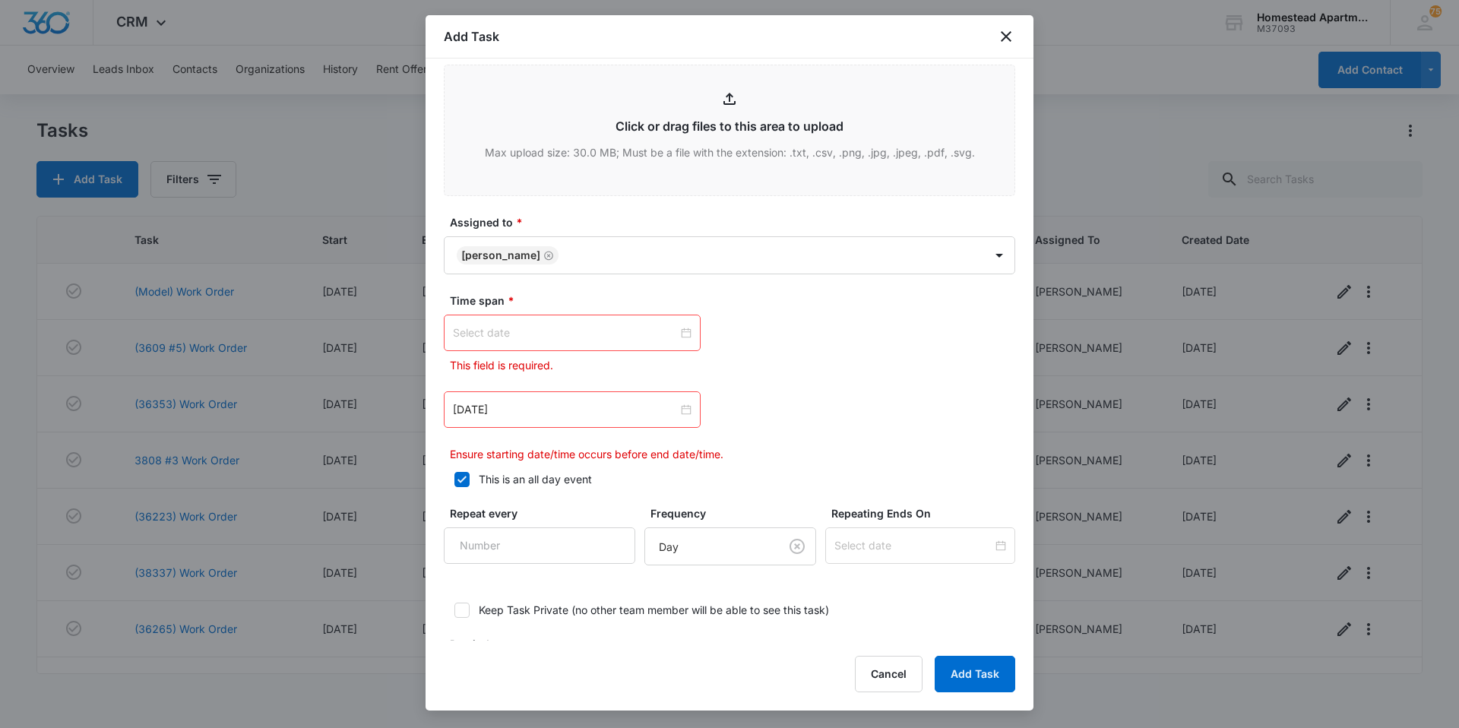
click at [684, 333] on div at bounding box center [572, 333] width 239 height 17
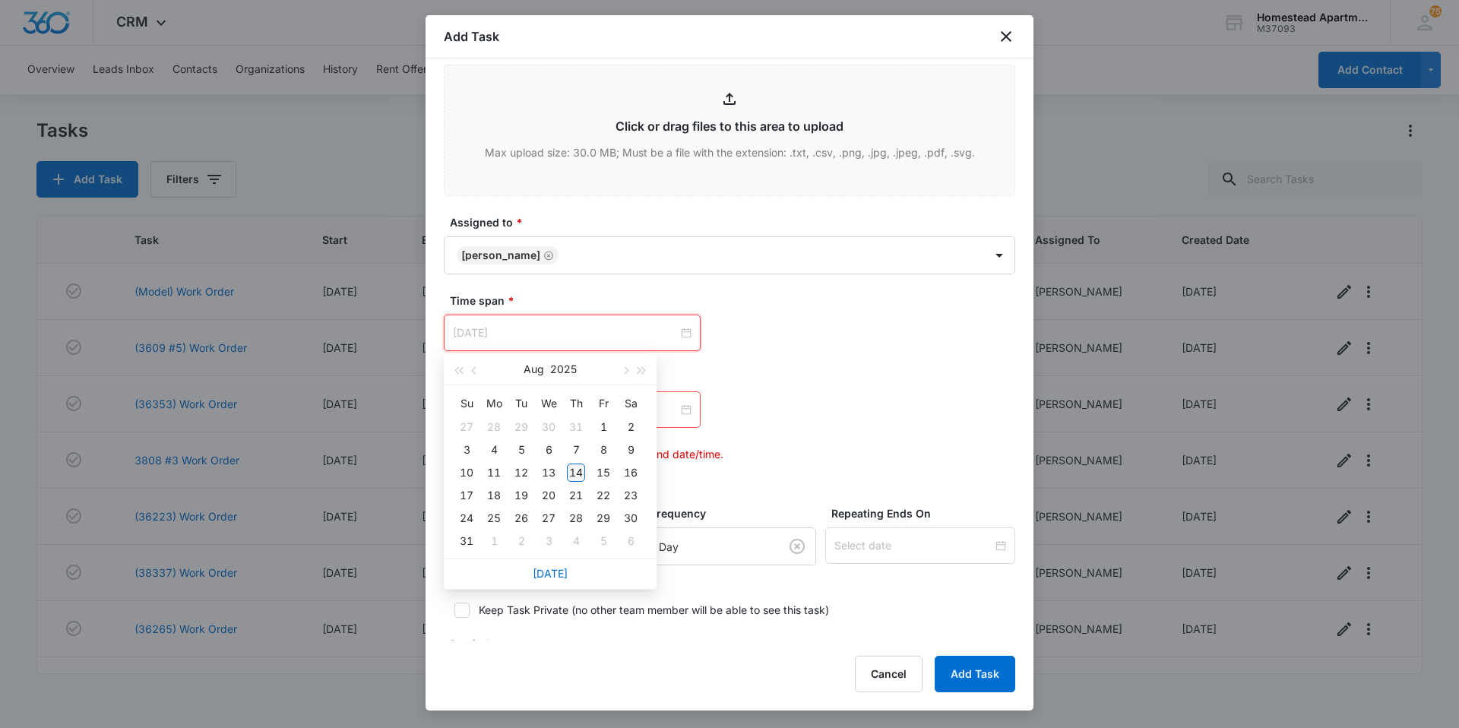
type input "Aug 14, 2025"
click at [575, 476] on div "14" at bounding box center [576, 473] width 18 height 18
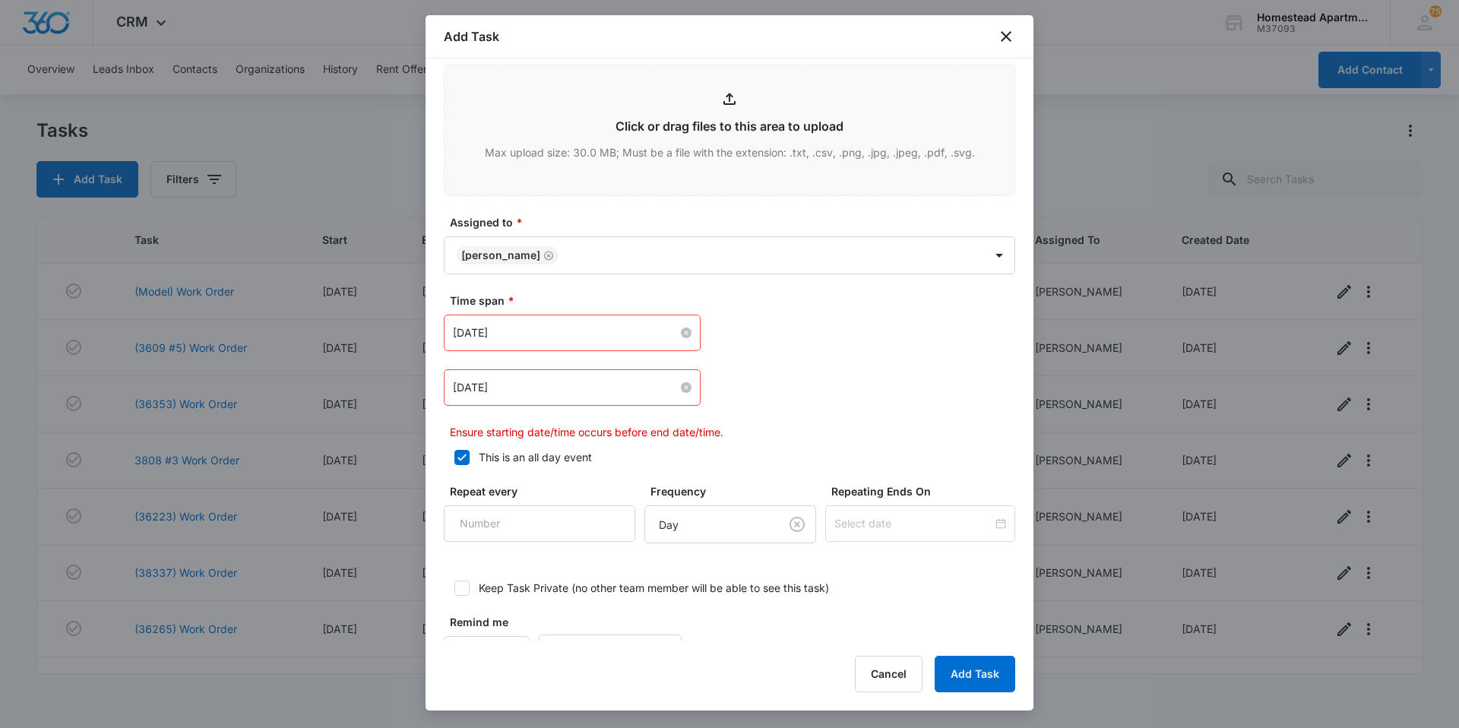
click at [685, 393] on div "Feb 20, 2023" at bounding box center [572, 387] width 239 height 17
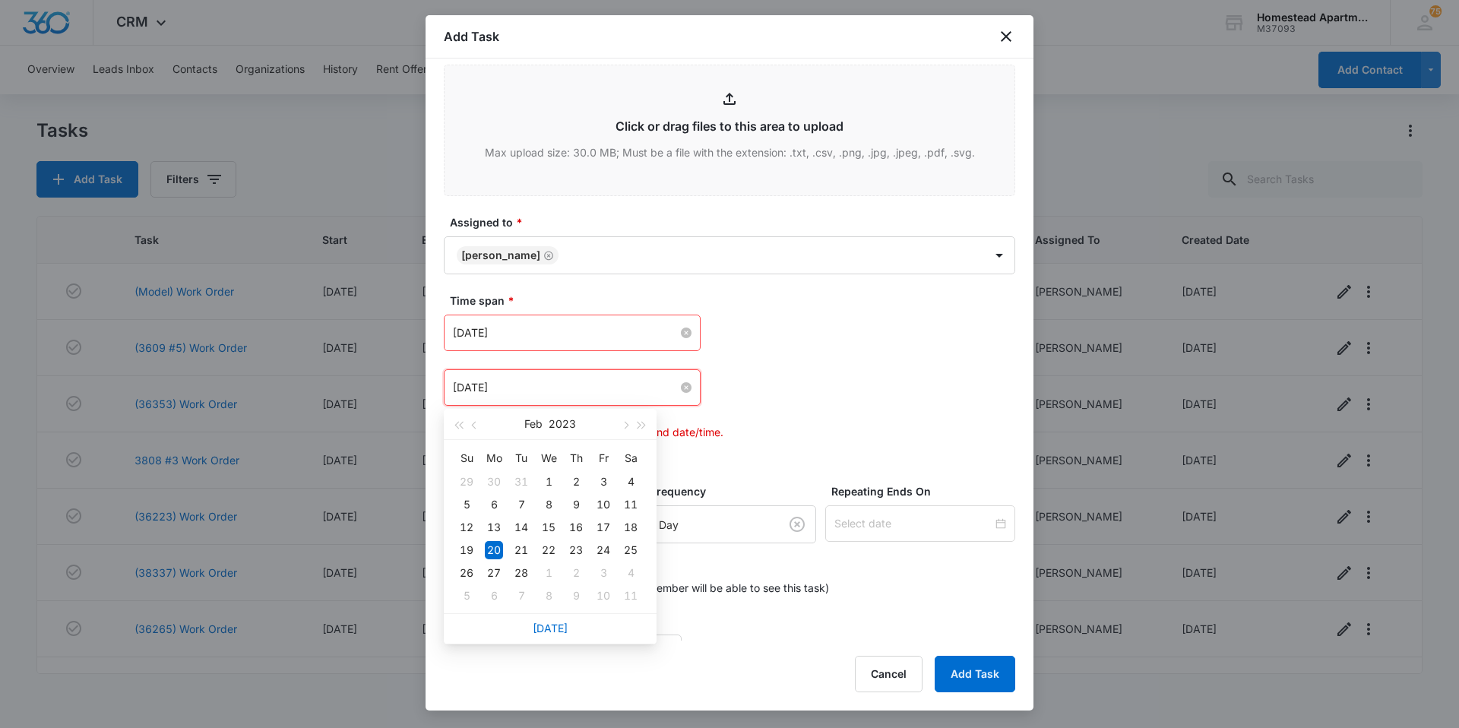
click at [685, 393] on div "Feb 20, 2023" at bounding box center [572, 387] width 239 height 17
click at [621, 429] on button "button" at bounding box center [624, 424] width 17 height 30
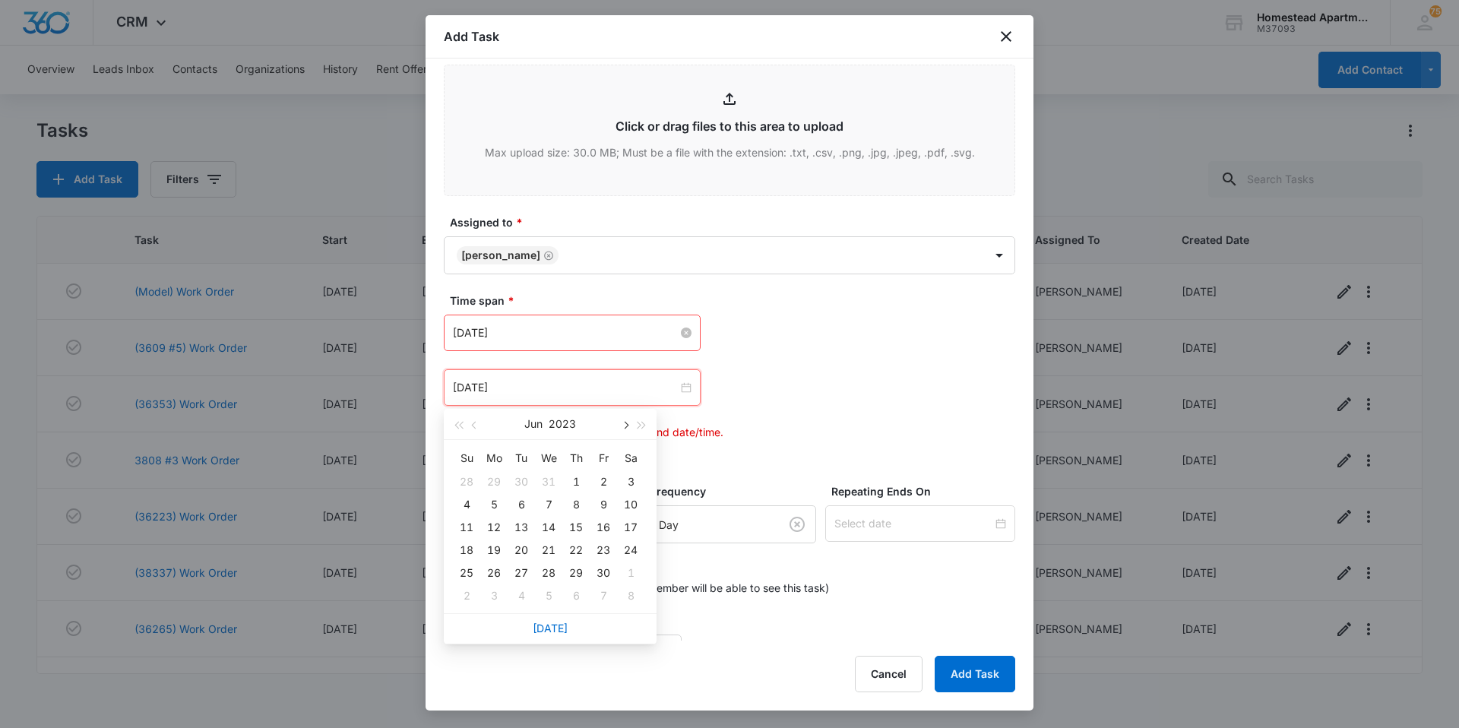
click at [621, 429] on button "button" at bounding box center [624, 424] width 17 height 30
click at [638, 424] on span "button" at bounding box center [642, 426] width 8 height 8
type input "Feb 20, 2023"
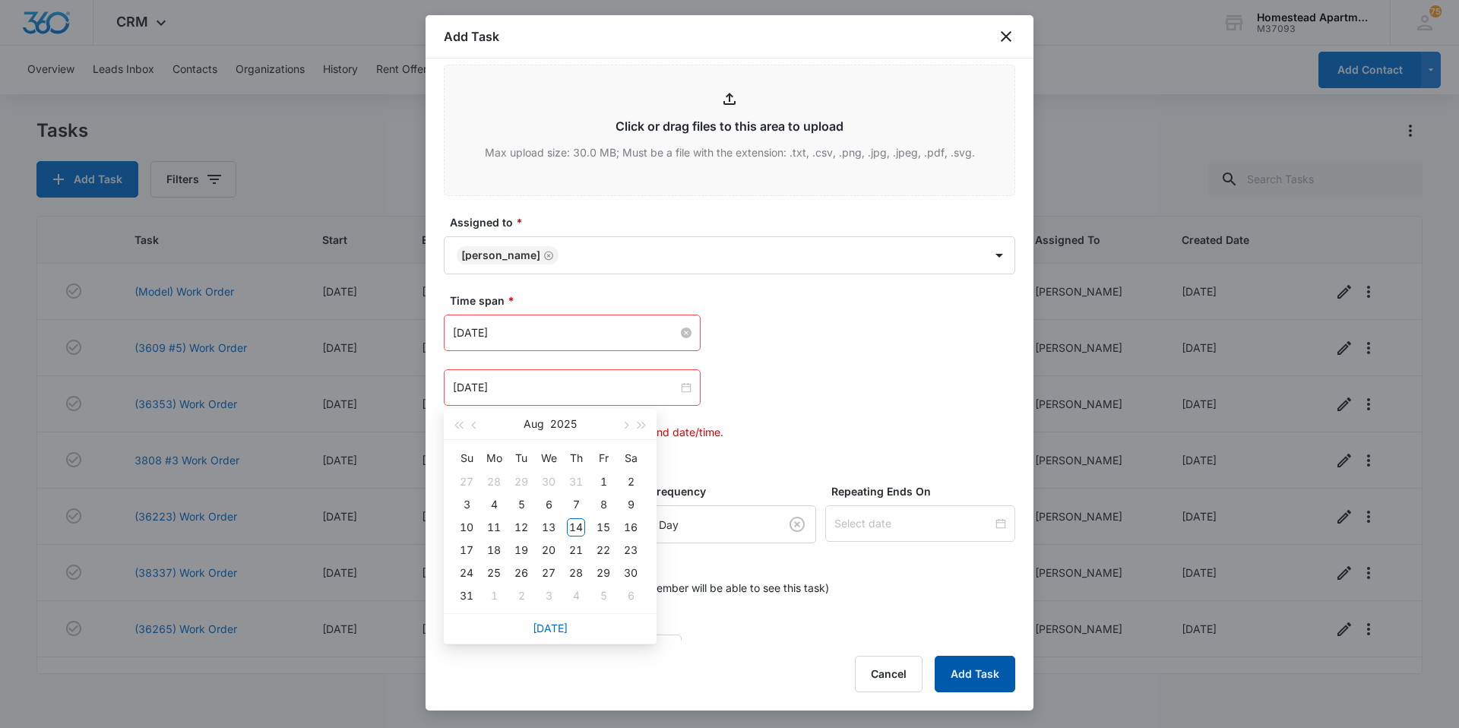
click at [955, 669] on button "Add Task" at bounding box center [975, 674] width 81 height 36
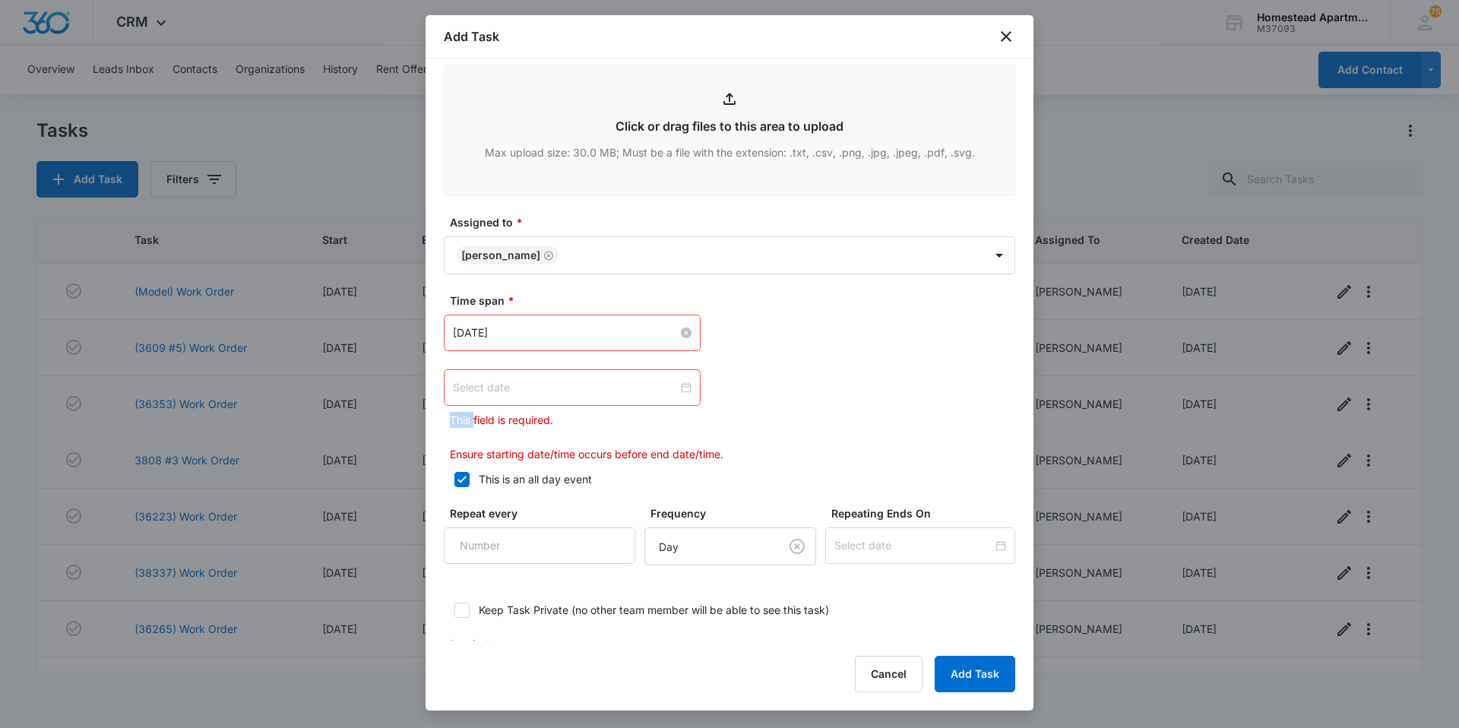
click at [682, 391] on div at bounding box center [572, 387] width 239 height 17
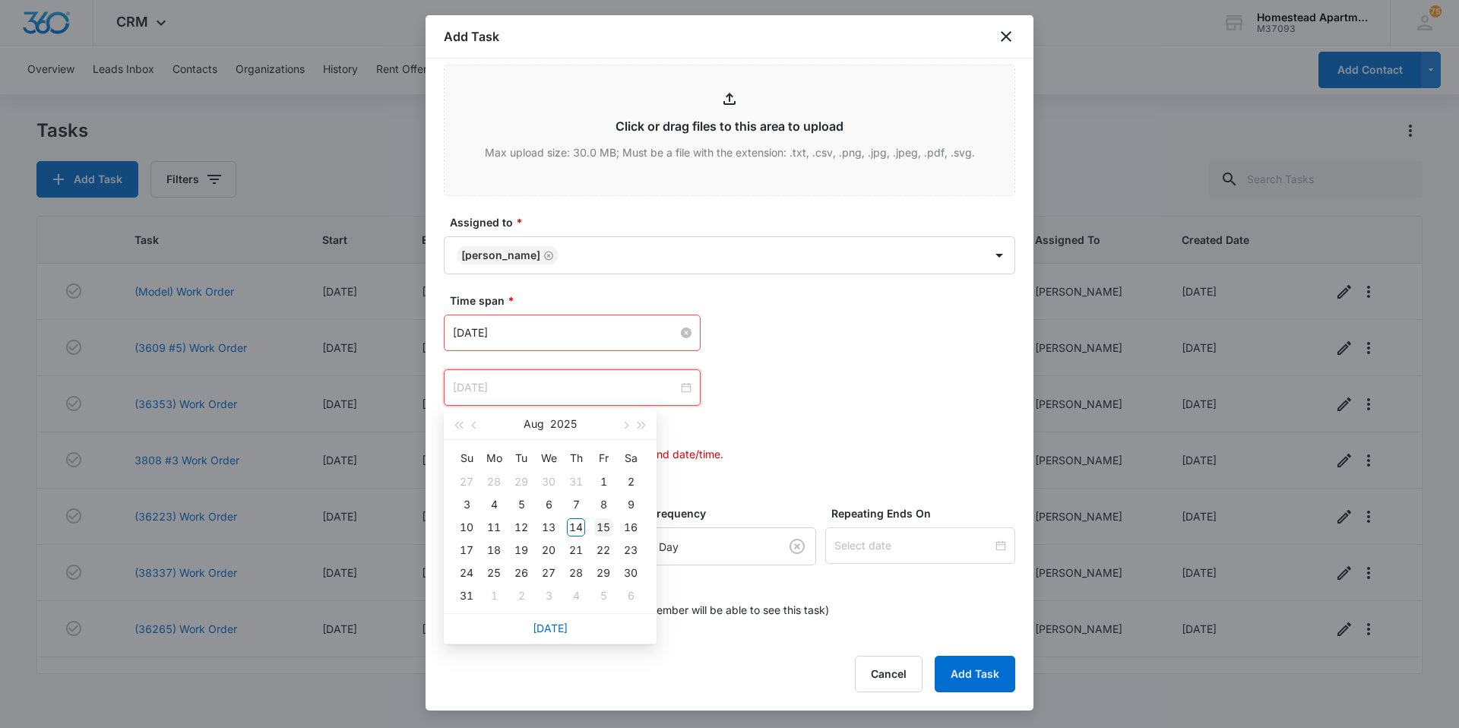
type input "Aug 15, 2025"
click at [598, 525] on div "15" at bounding box center [603, 527] width 18 height 18
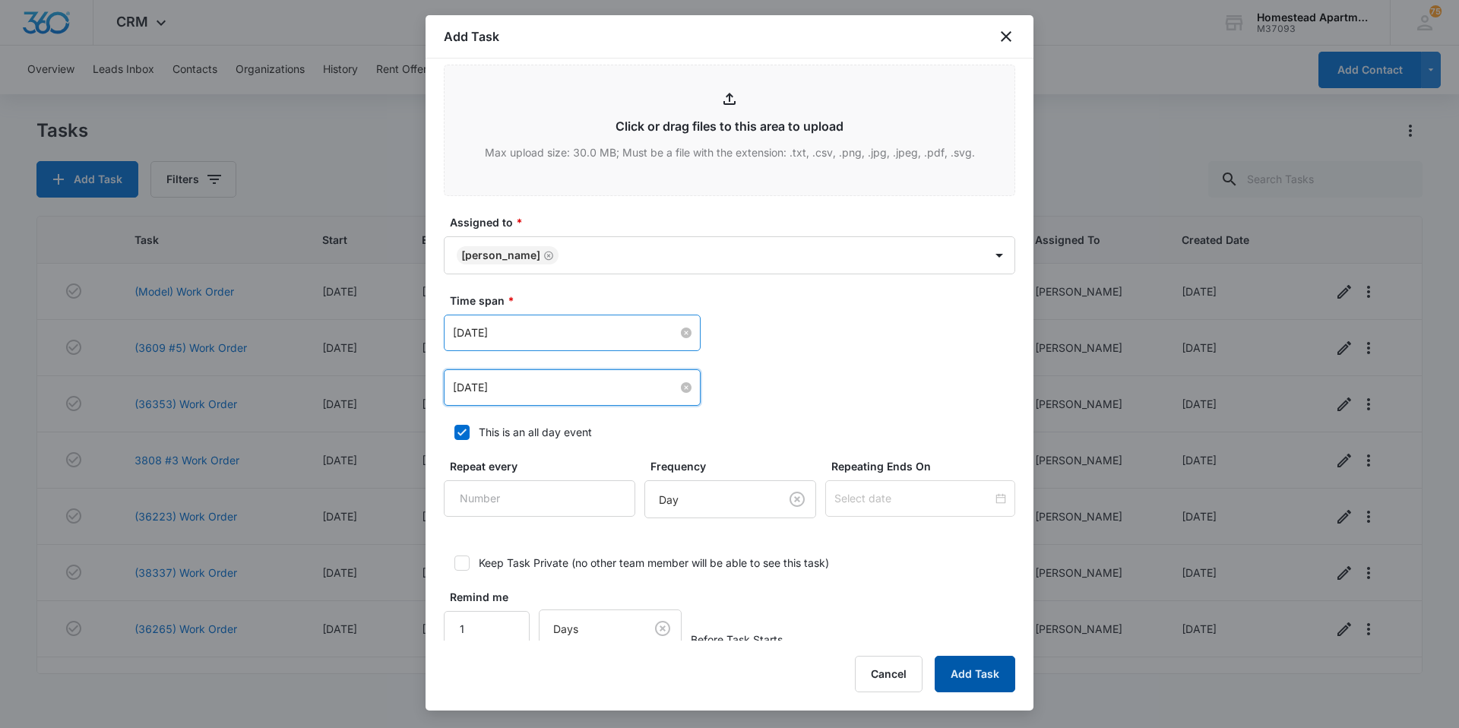
click at [990, 661] on button "Add Task" at bounding box center [975, 674] width 81 height 36
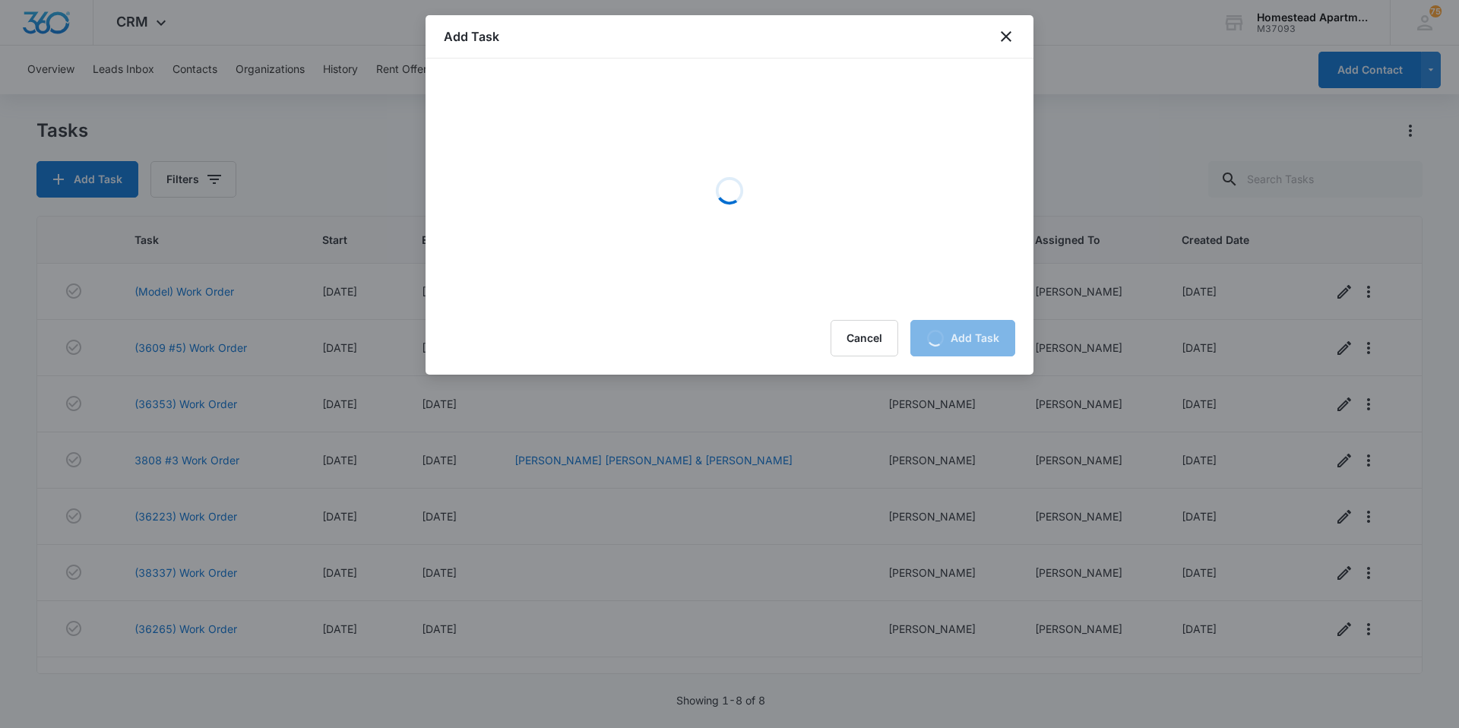
scroll to position [0, 0]
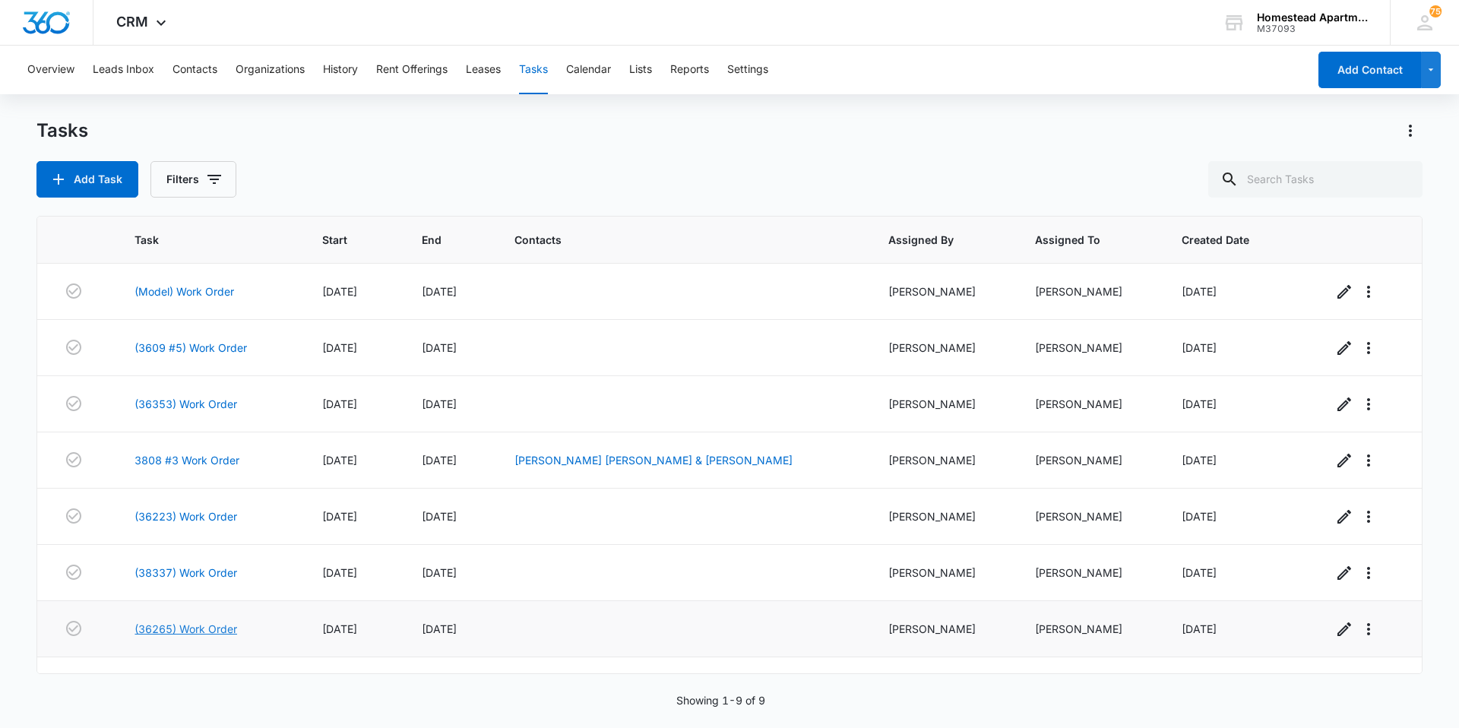
click at [152, 630] on link "(36265) Work Order" at bounding box center [186, 629] width 103 height 16
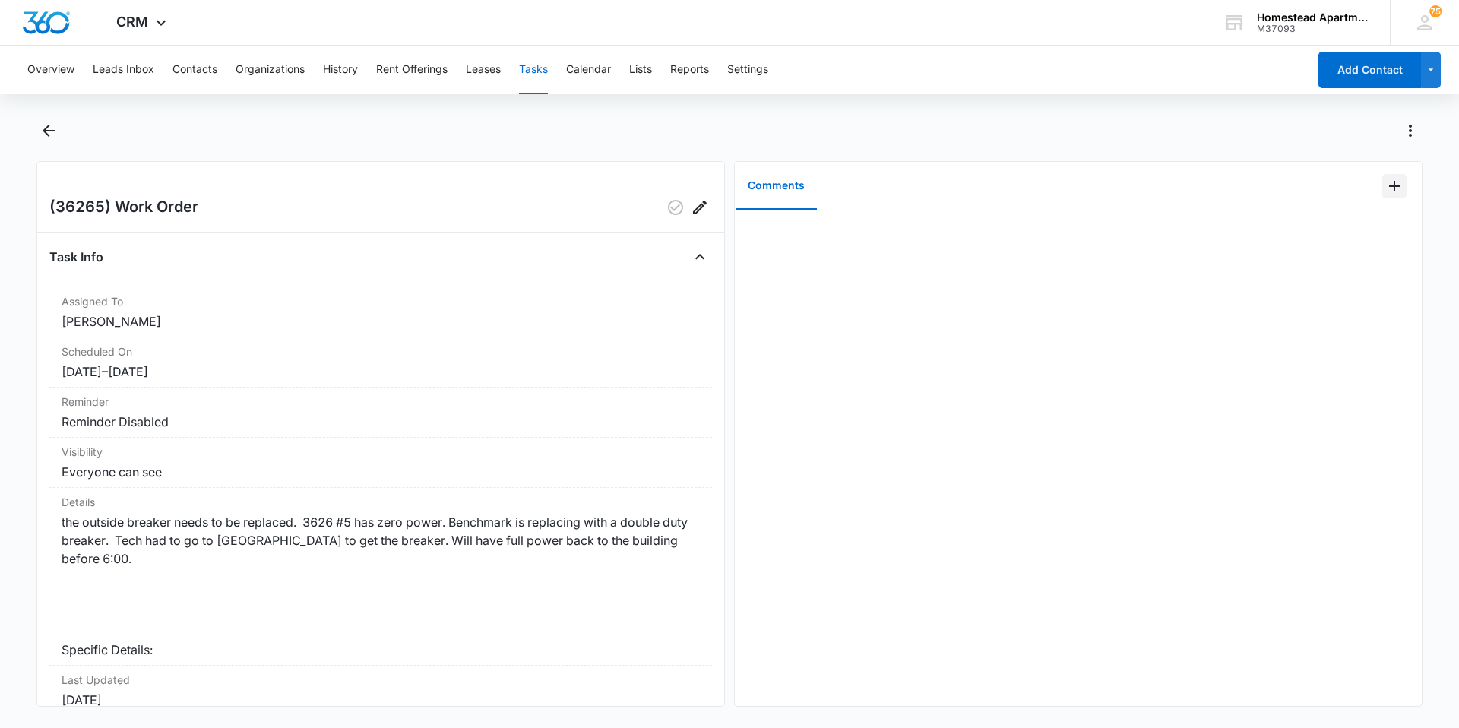
click at [1385, 188] on icon "Add Comment" at bounding box center [1394, 186] width 18 height 18
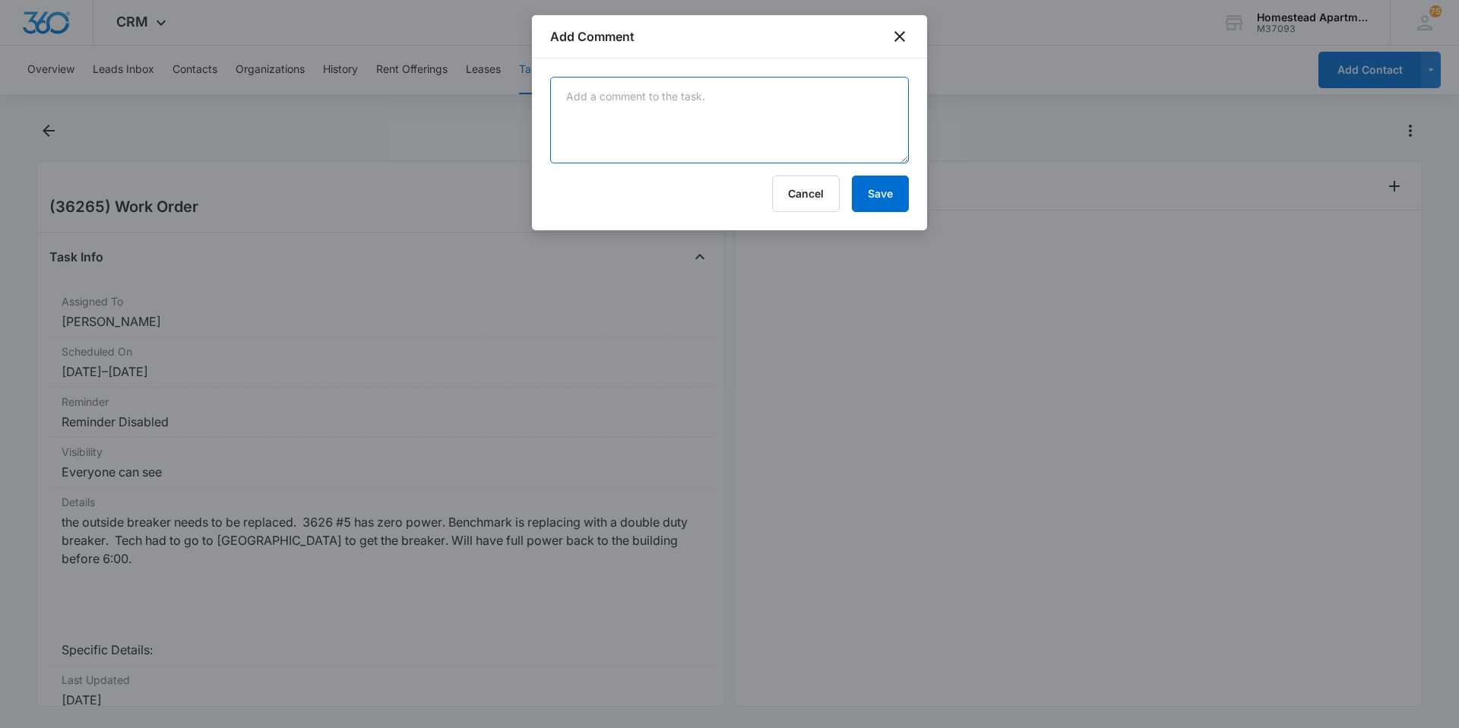
click at [567, 106] on textarea at bounding box center [729, 120] width 359 height 87
type textarea "[PERSON_NAME] replaced smoke alarms."
click at [873, 200] on button "Save" at bounding box center [880, 194] width 57 height 36
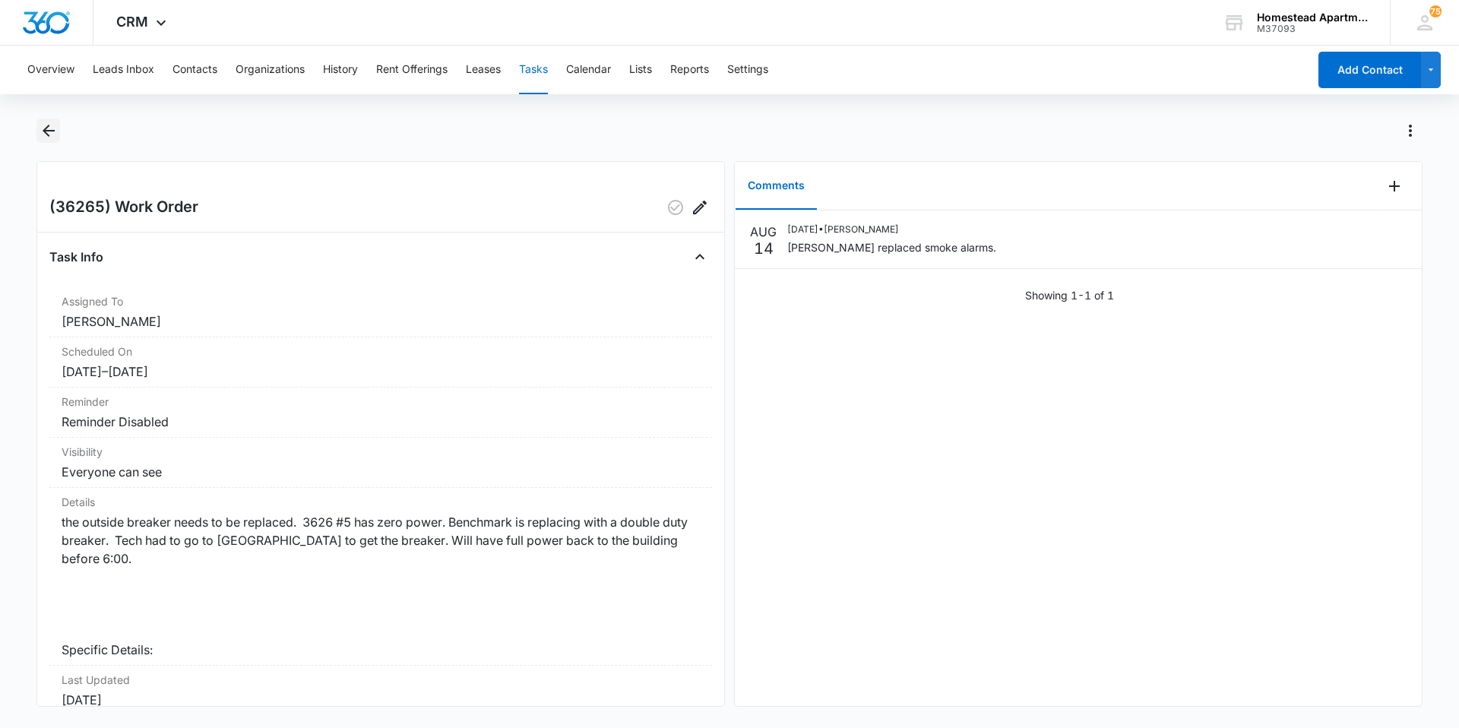
click at [43, 130] on icon "Back" at bounding box center [49, 131] width 18 height 18
